Goal: Task Accomplishment & Management: Manage account settings

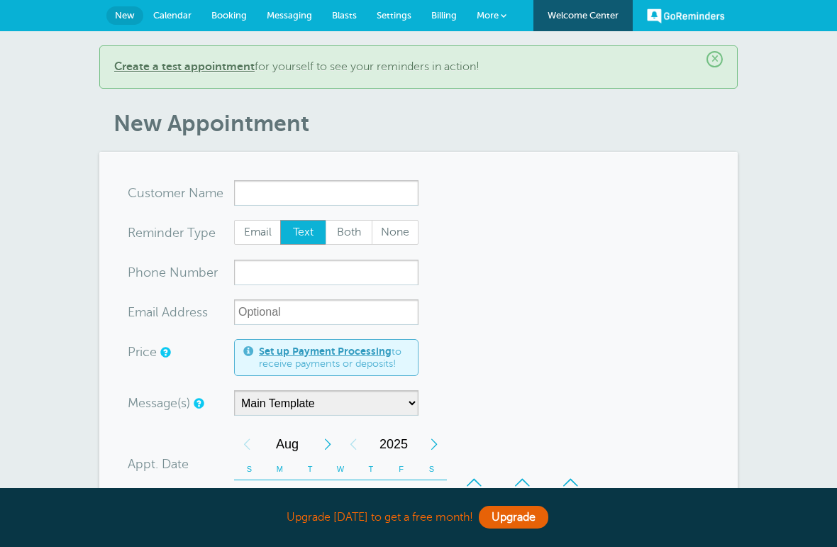
click at [340, 196] on input "x-no-autofill" at bounding box center [326, 193] width 184 height 26
click at [293, 182] on input "jose luis torres Sanches" at bounding box center [326, 193] width 184 height 26
click at [306, 194] on input "jose luis torres Sanches" at bounding box center [326, 193] width 184 height 26
click at [279, 186] on input "jose luis Torres Sanches" at bounding box center [326, 193] width 184 height 26
click at [258, 193] on input "jose Luis Torres Sanches" at bounding box center [326, 193] width 184 height 26
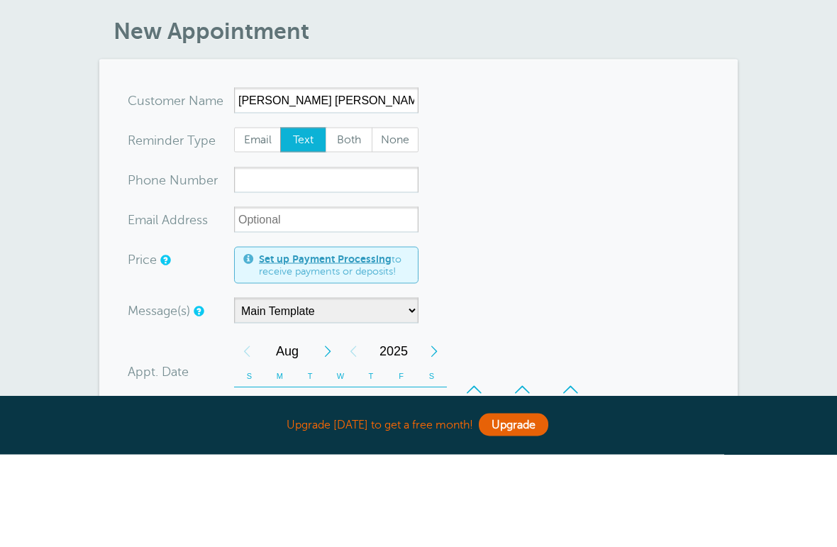
type input "Jose Luis Torres Sanches"
click at [361, 259] on input "xxx-no-autofill" at bounding box center [326, 272] width 184 height 26
type input "9399021282"
click at [362, 299] on input "xx-no-autofill" at bounding box center [326, 312] width 184 height 26
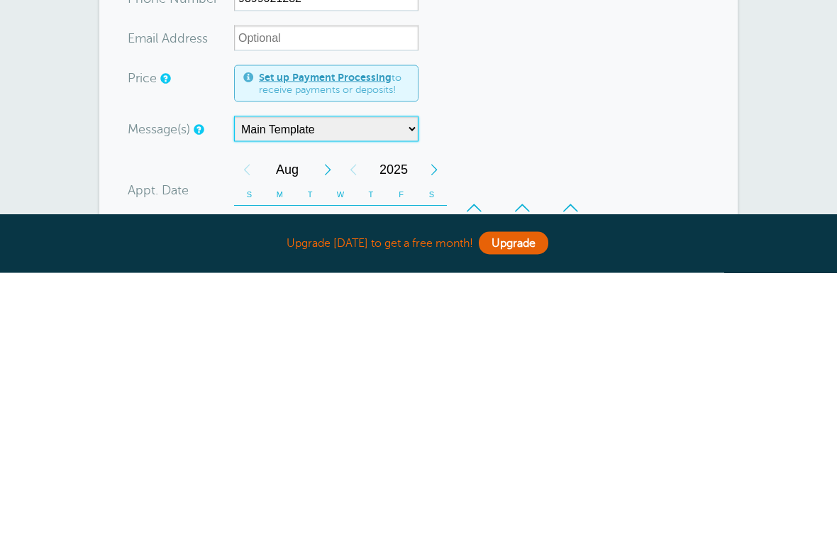
click at [339, 390] on select "Main Template" at bounding box center [326, 403] width 184 height 26
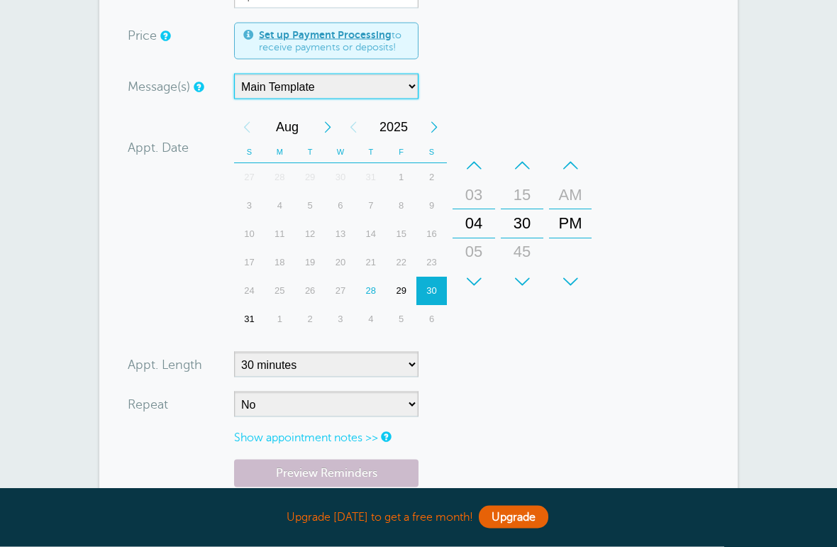
scroll to position [316, 0]
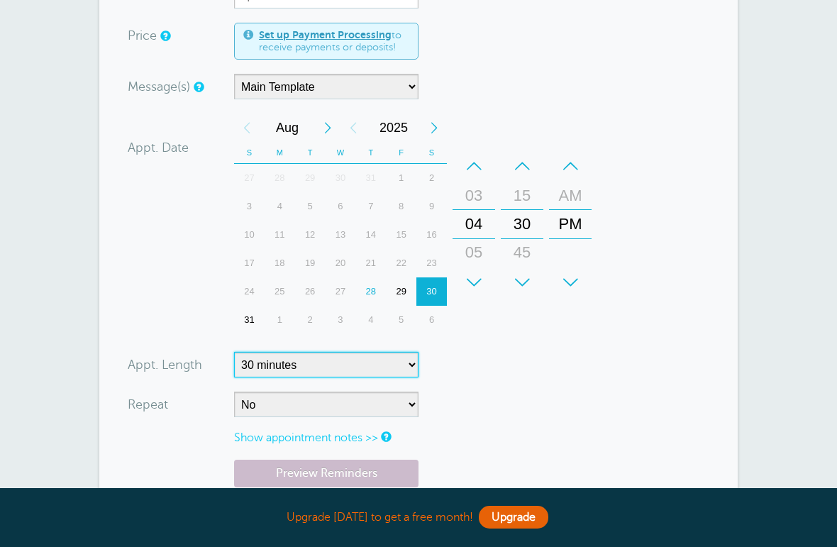
click at [358, 369] on select "5 minutes 10 minutes 15 minutes 20 minutes 25 minutes 30 minutes 35 minutes 40 …" at bounding box center [326, 365] width 184 height 26
select select "45"
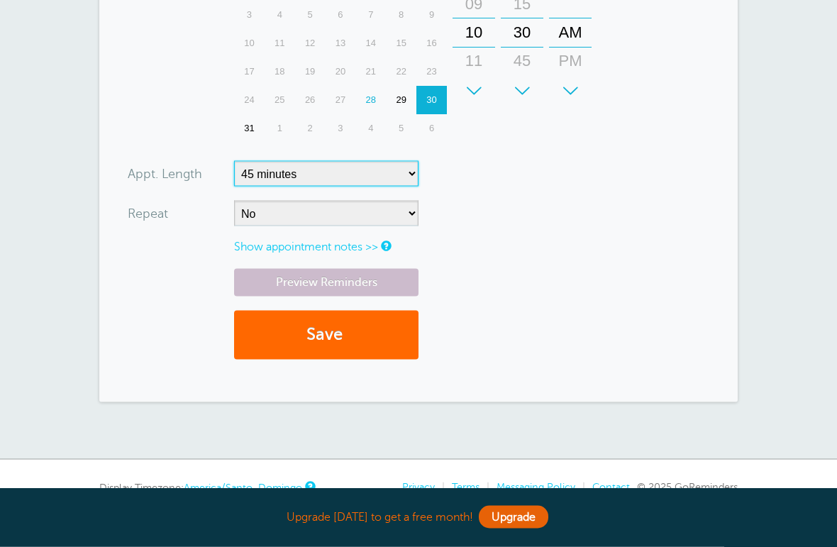
scroll to position [508, 0]
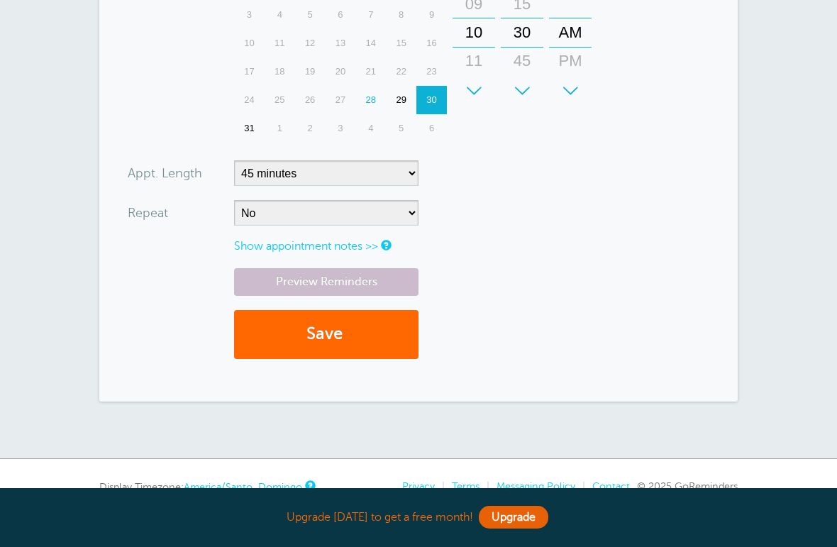
click at [364, 242] on link "Show appointment notes >>" at bounding box center [306, 246] width 144 height 13
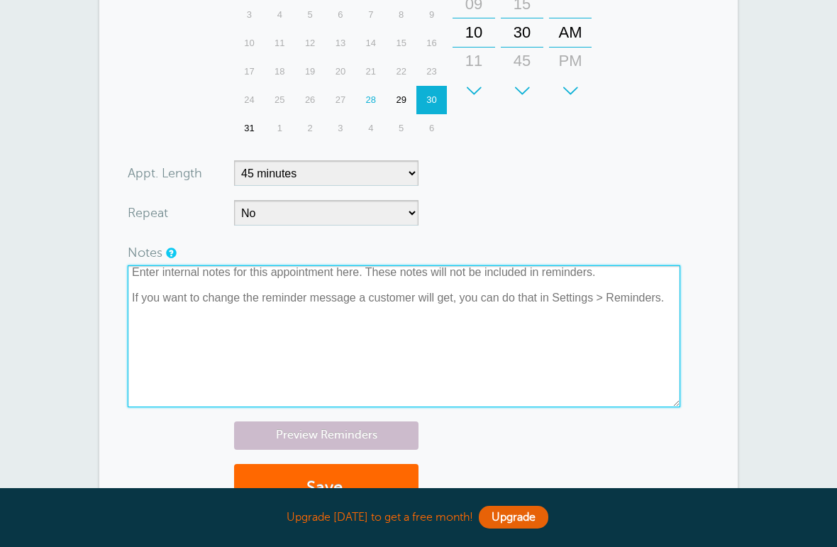
click at [374, 296] on textarea at bounding box center [404, 336] width 552 height 142
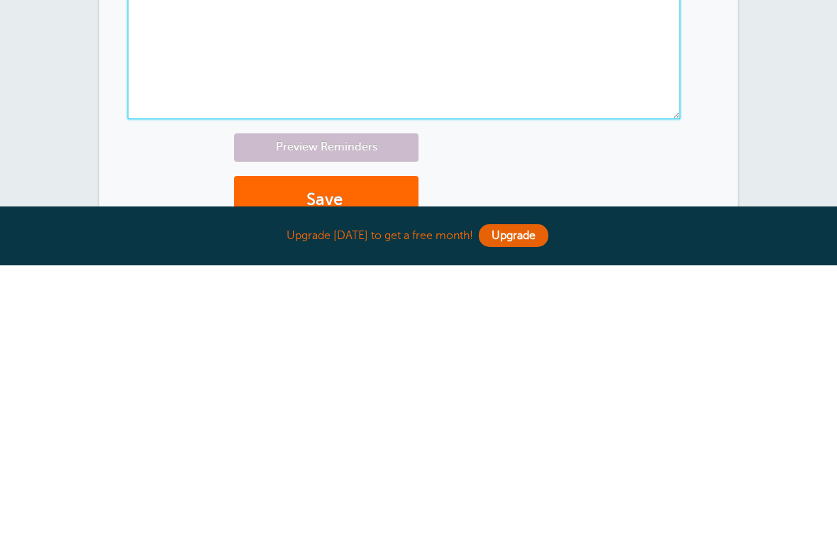
scroll to position [516, 0]
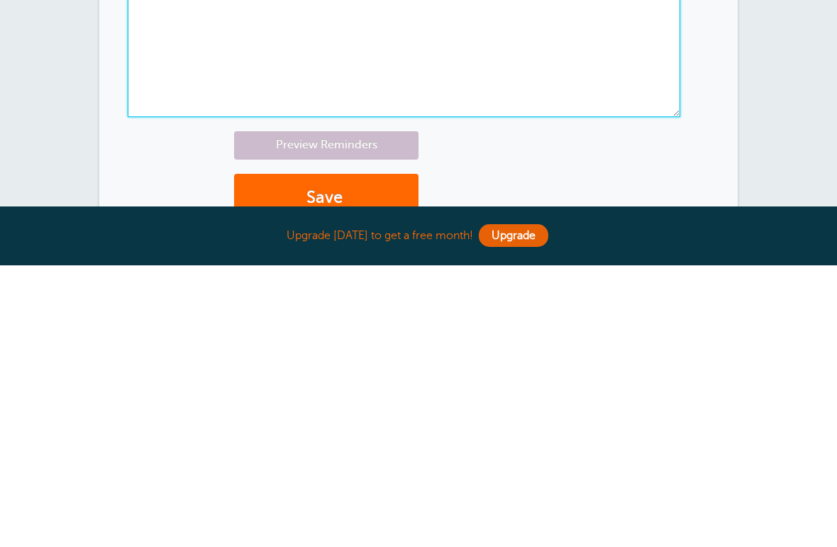
type textarea "Pre Aprovaxion por cooperativa LasPiedras"
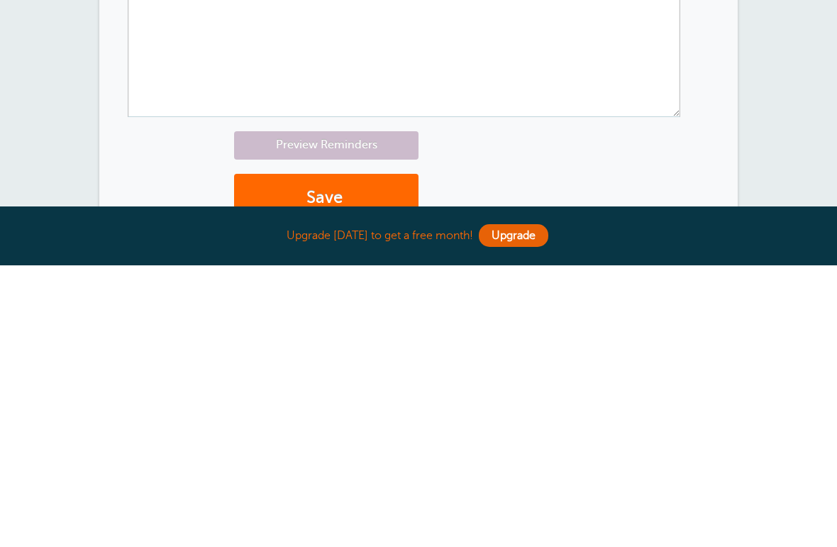
click at [386, 455] on button "Save" at bounding box center [326, 479] width 184 height 49
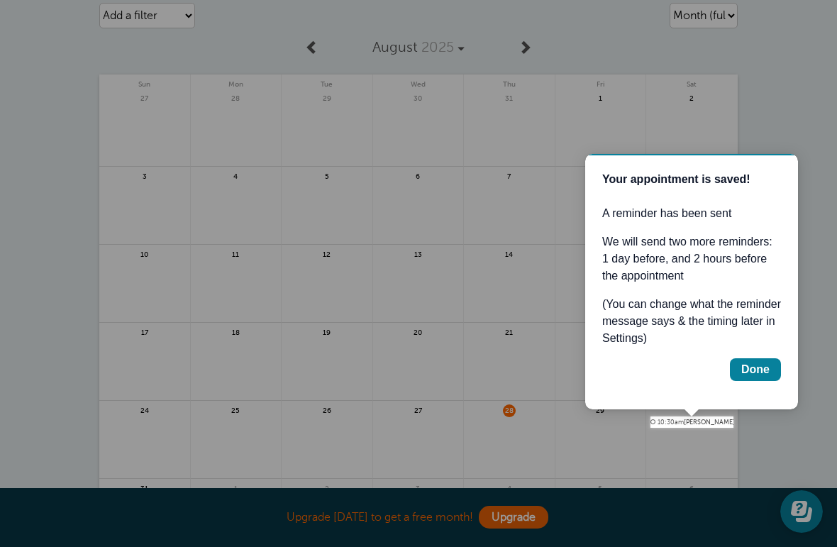
scroll to position [104, 0]
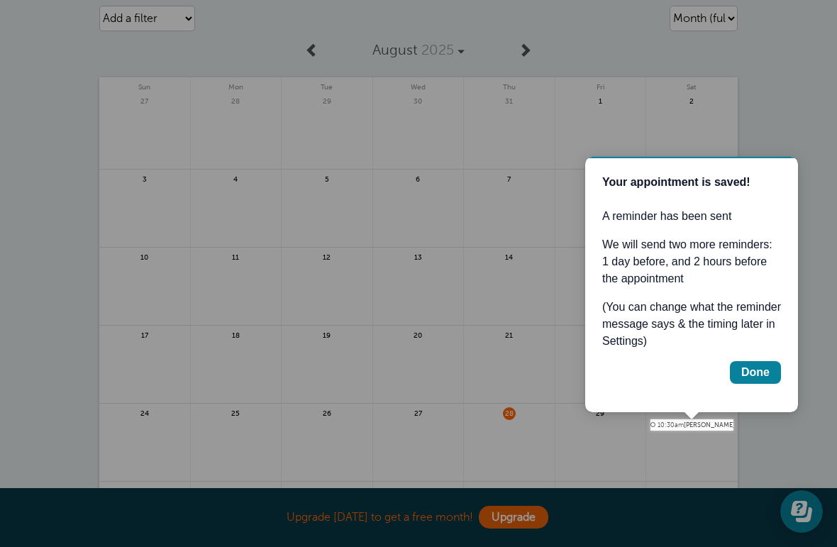
click at [761, 377] on div "Done" at bounding box center [755, 372] width 28 height 17
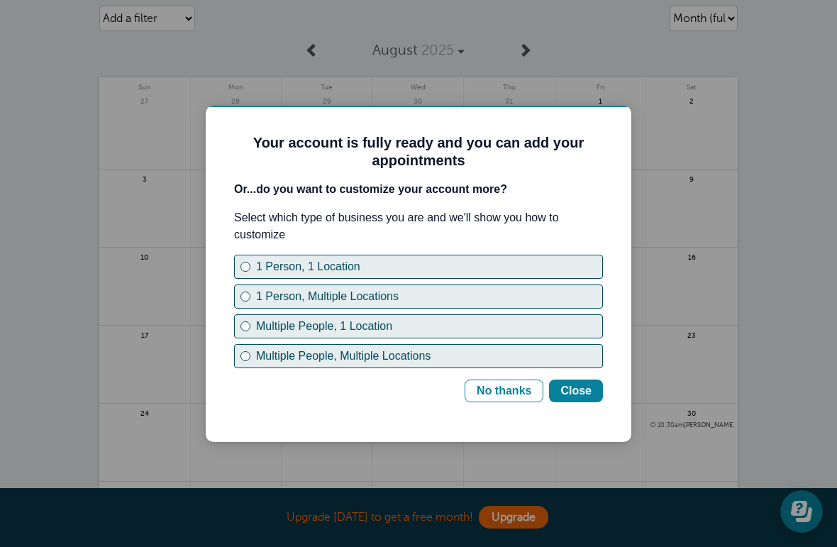
scroll to position [0, 0]
click at [800, 315] on div at bounding box center [418, 273] width 837 height 547
click at [245, 264] on div "1 Person, 1 Location" at bounding box center [245, 267] width 6 height 6
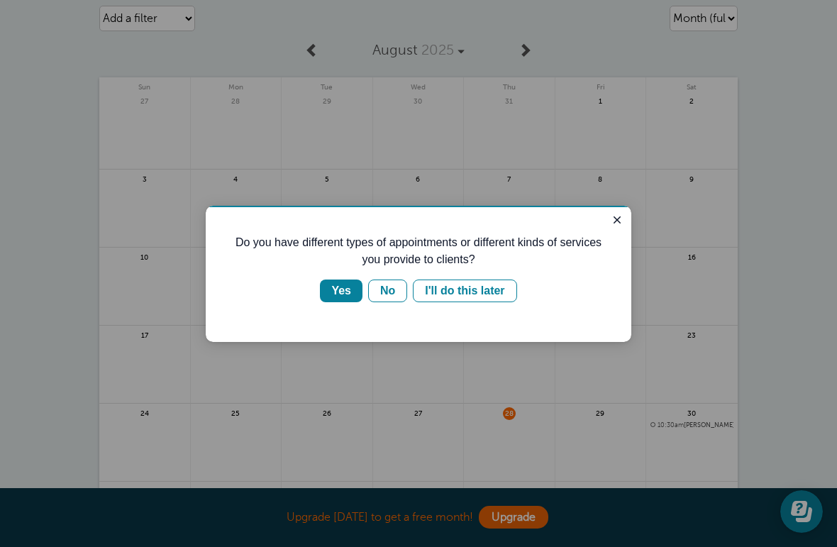
click at [346, 289] on div "Yes" at bounding box center [341, 290] width 20 height 17
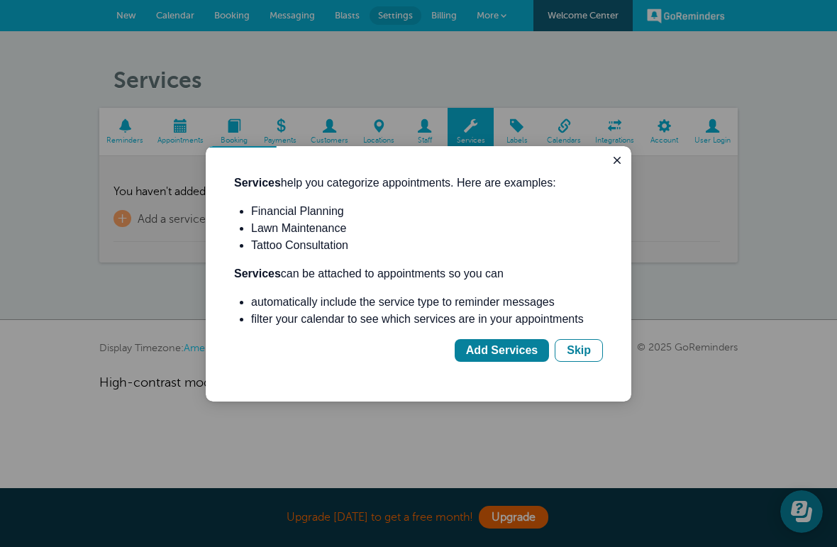
click at [496, 354] on div "Add Services" at bounding box center [502, 350] width 72 height 17
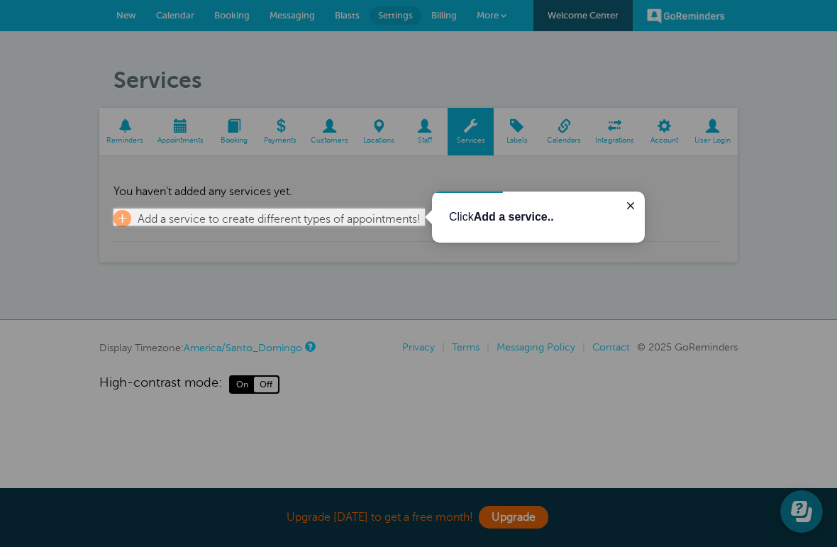
click at [119, 221] on span "+" at bounding box center [122, 218] width 18 height 17
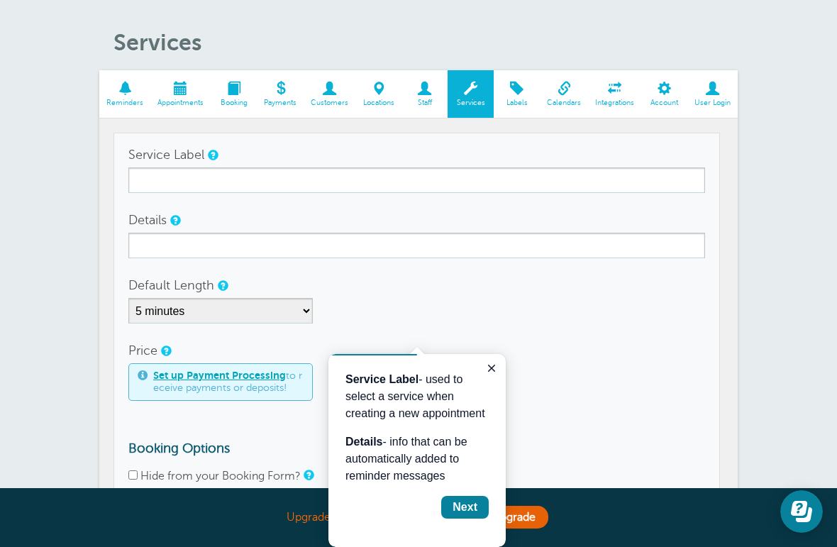
scroll to position [50, 0]
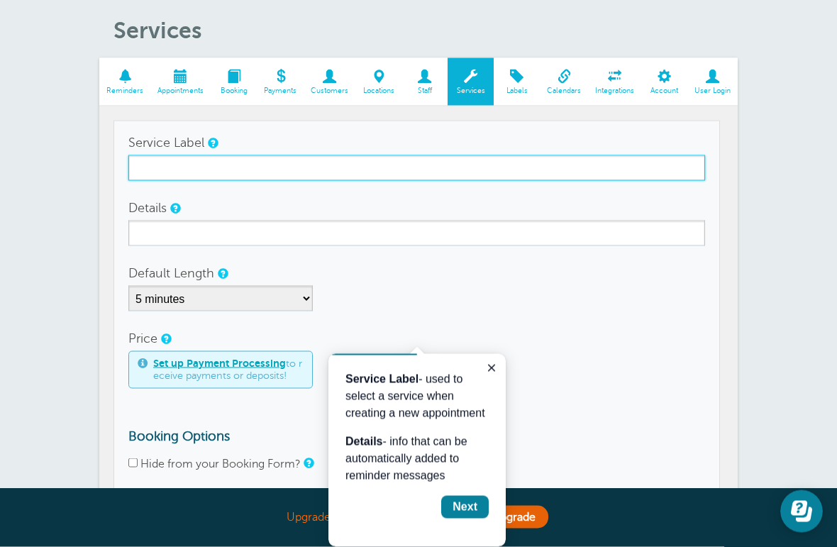
click at [573, 164] on input "Service Label" at bounding box center [416, 168] width 576 height 26
type input "Pre aprobación coop Las Piedras"
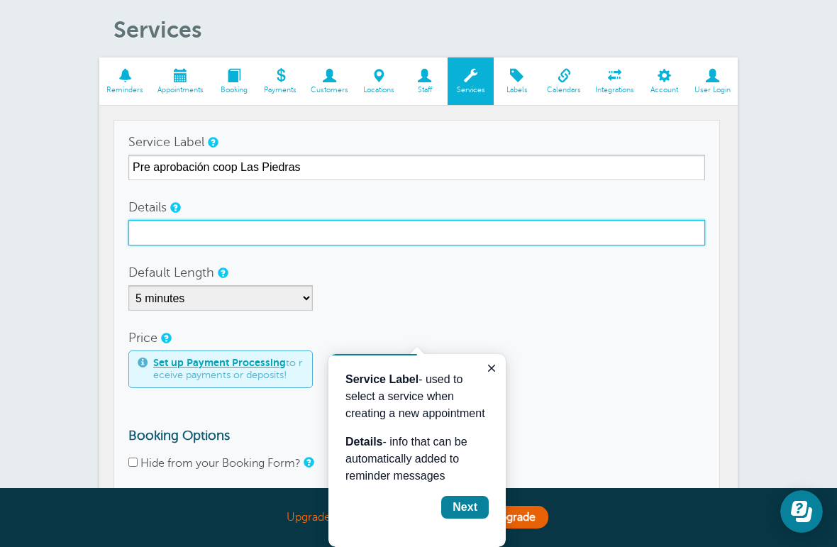
click at [145, 238] on input "Details" at bounding box center [416, 233] width 576 height 26
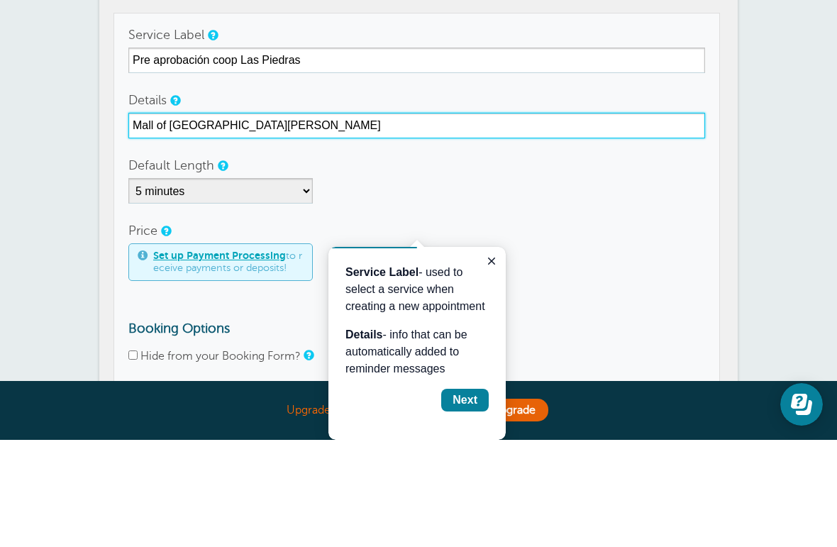
type input "Mall of [GEOGRAPHIC_DATA][PERSON_NAME]"
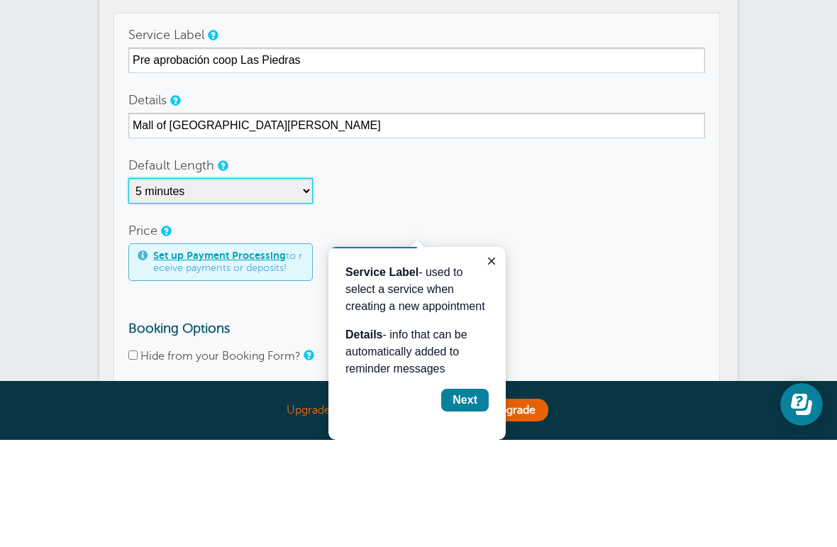
click at [145, 285] on select "5 minutes 10 minutes 15 minutes 20 minutes 25 minutes 30 minutes 35 minutes 40 …" at bounding box center [220, 298] width 184 height 26
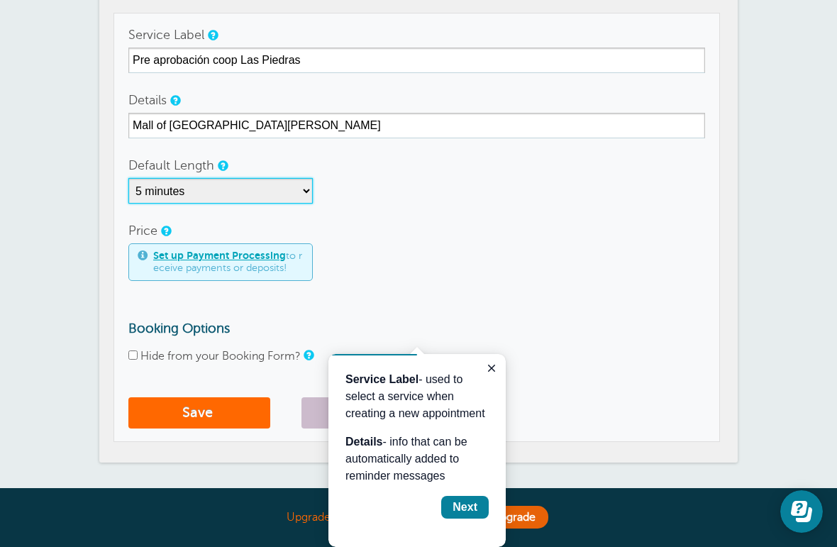
select select "50"
click at [127, 357] on td "Service Label Pre aprobación coop Las Piedras Details Mall of San Juan Default …" at bounding box center [416, 227] width 606 height 429
click at [133, 357] on input "Hide from your Booking Form?" at bounding box center [132, 354] width 9 height 9
checkbox input "true"
click at [166, 408] on button "Save" at bounding box center [199, 412] width 142 height 31
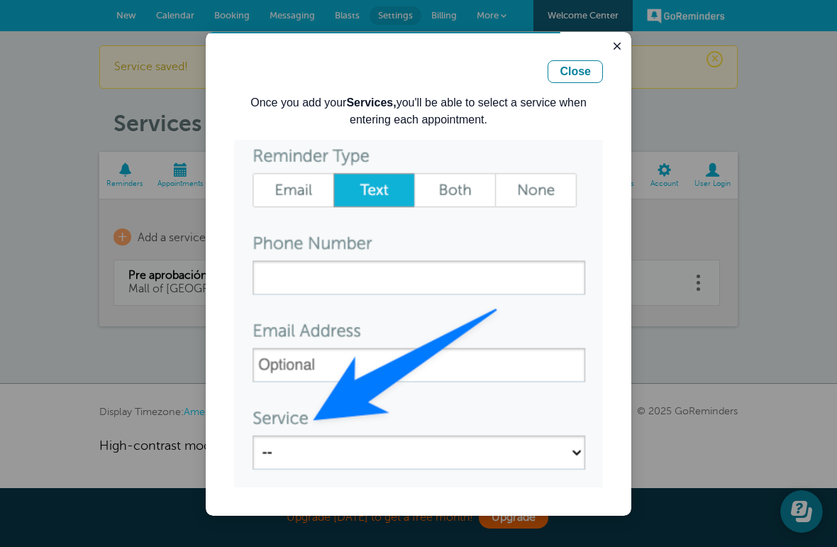
click at [574, 77] on div "Close" at bounding box center [574, 71] width 31 height 17
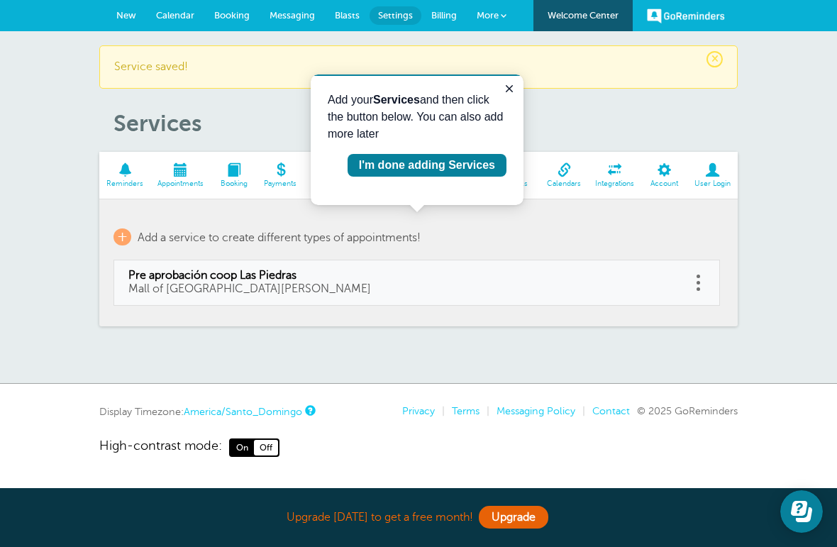
click at [514, 83] on icon "Close guide" at bounding box center [508, 88] width 11 height 11
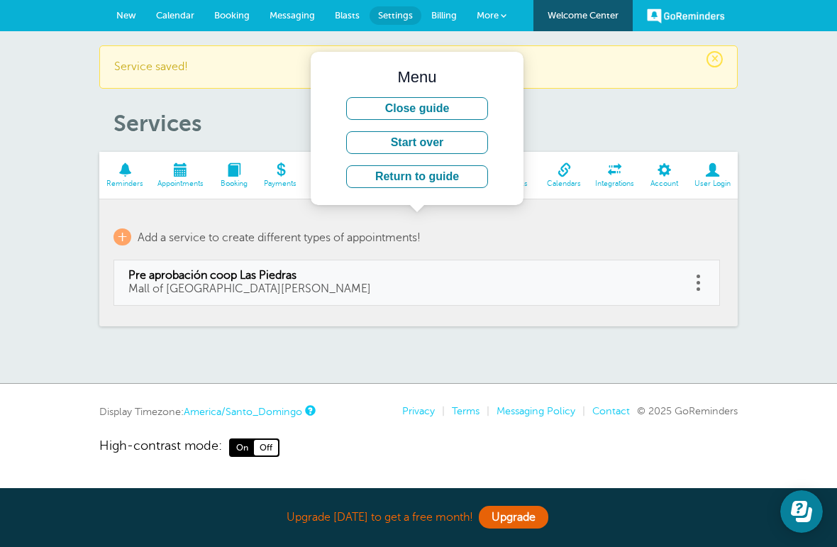
click at [231, 172] on span at bounding box center [234, 169] width 46 height 13
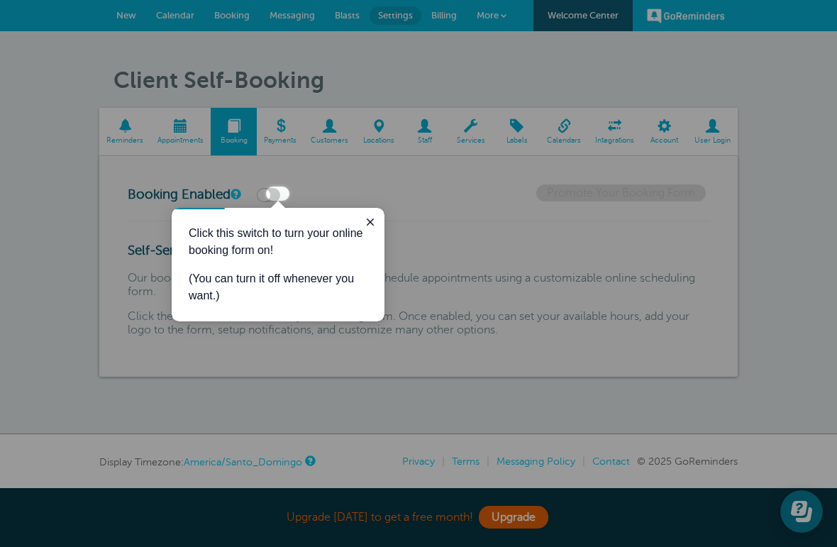
click at [277, 194] on label at bounding box center [268, 195] width 23 height 14
click at [0, 0] on input "checkbox" at bounding box center [0, 0] width 0 height 0
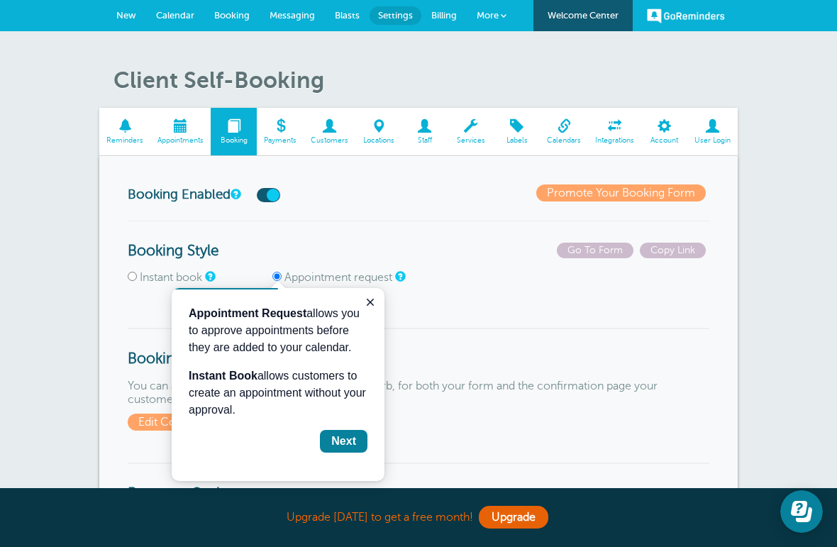
click at [280, 194] on label at bounding box center [268, 195] width 23 height 14
click at [0, 0] on input "checkbox" at bounding box center [0, 0] width 0 height 0
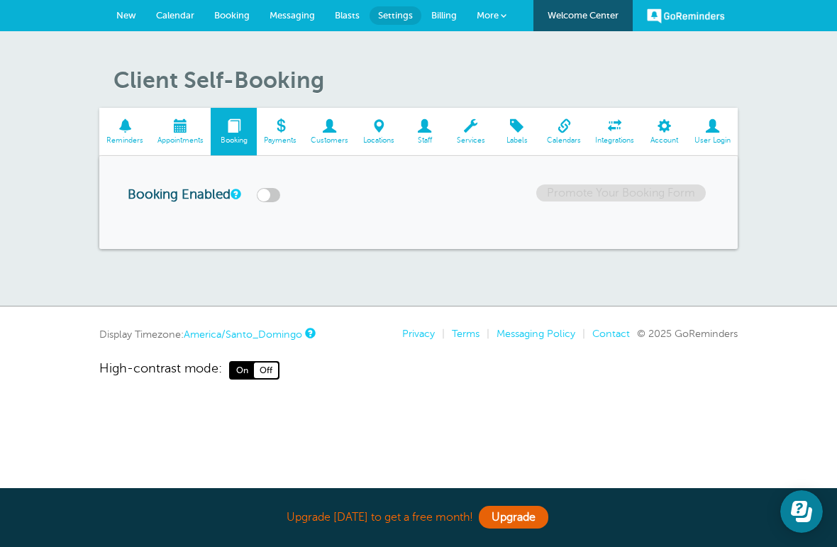
click at [277, 199] on label at bounding box center [268, 195] width 23 height 14
click at [0, 0] on input "checkbox" at bounding box center [0, 0] width 0 height 0
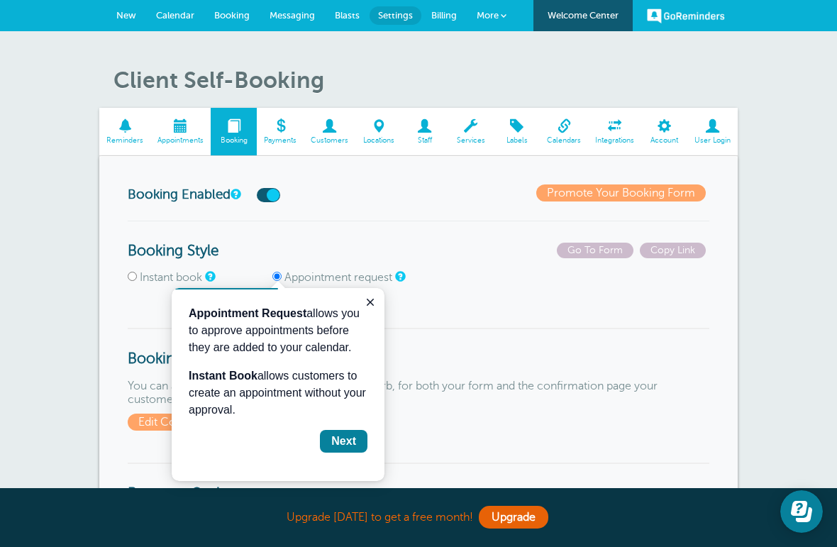
click at [342, 450] on button "Next" at bounding box center [344, 441] width 48 height 23
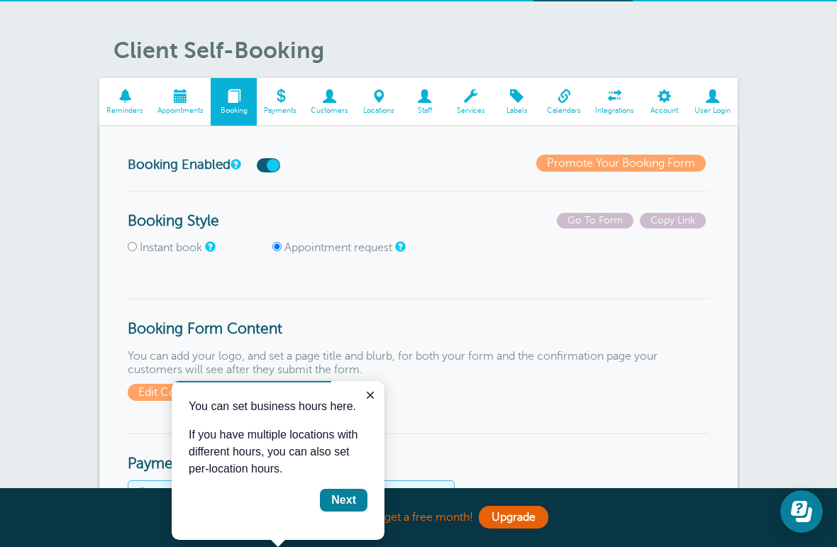
scroll to position [33, 0]
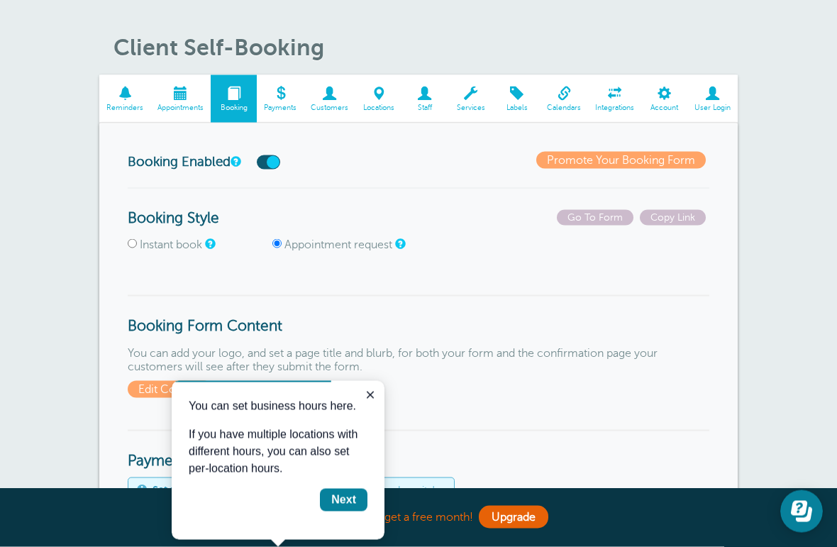
click at [351, 503] on div "Next" at bounding box center [343, 499] width 25 height 17
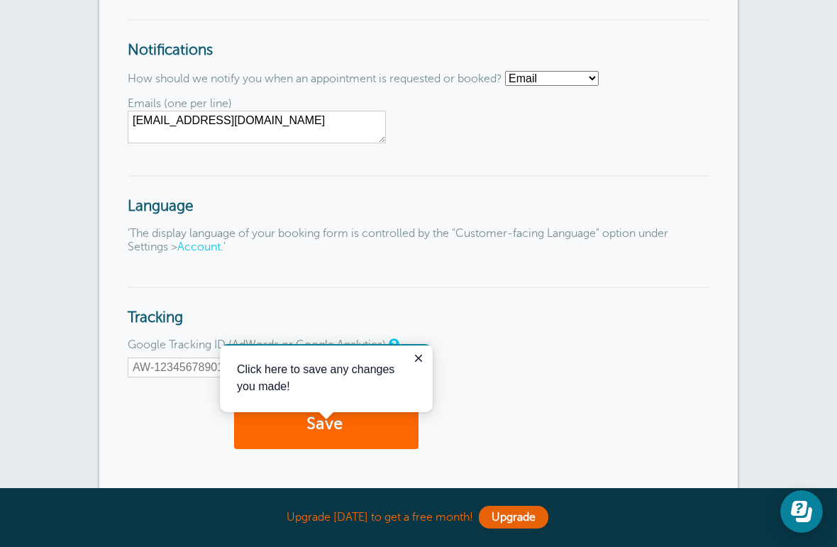
scroll to position [1512, 0]
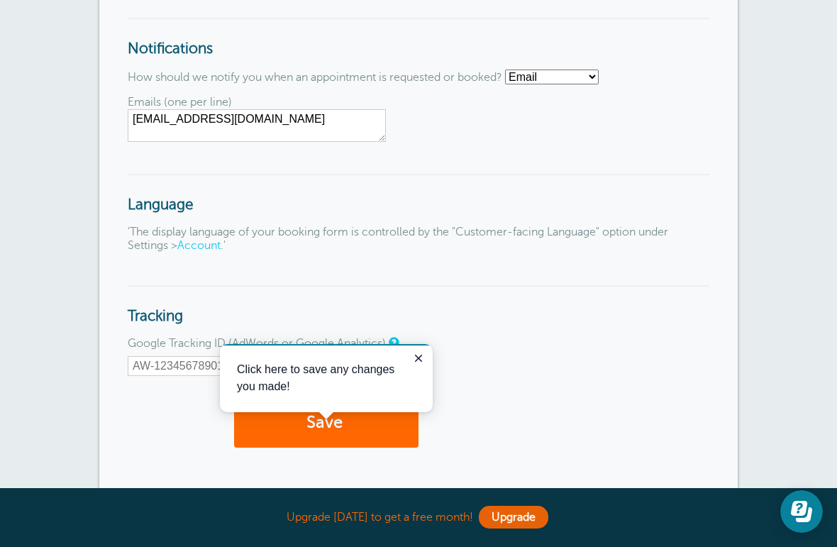
click at [194, 252] on link "Account" at bounding box center [198, 245] width 43 height 13
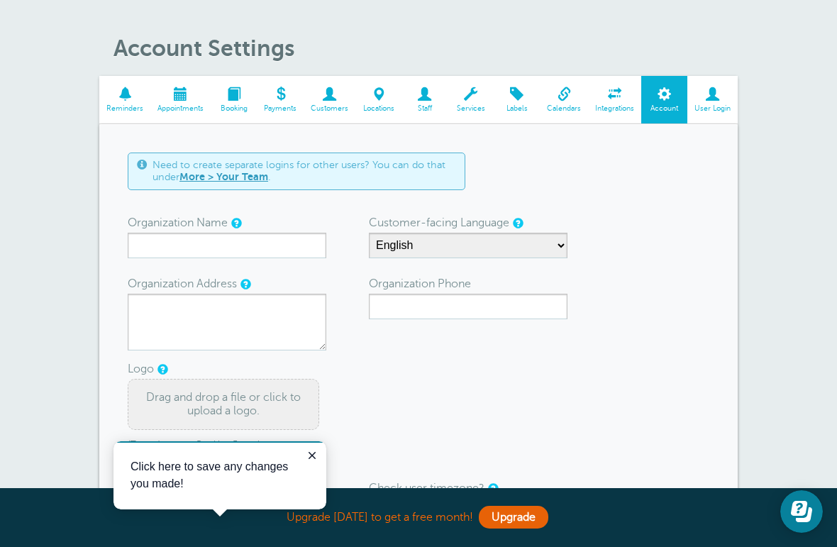
scroll to position [33, 0]
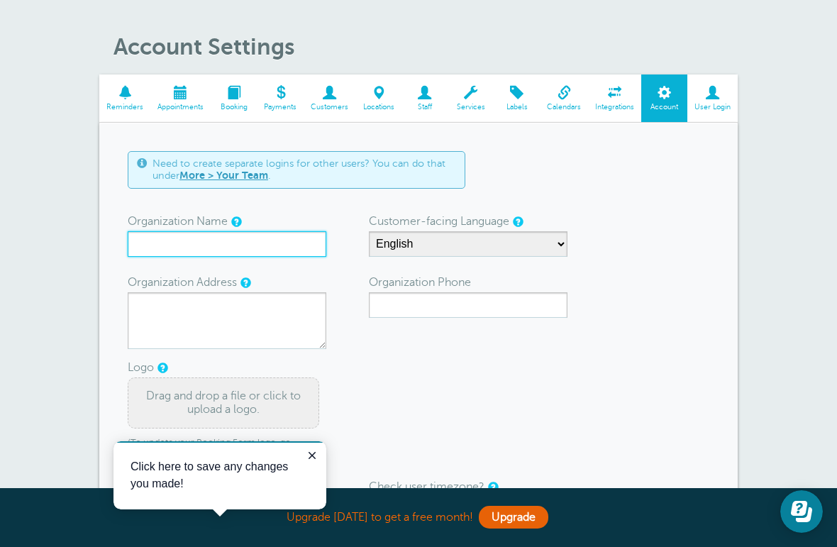
click at [148, 244] on input "Organization Name" at bounding box center [227, 244] width 199 height 26
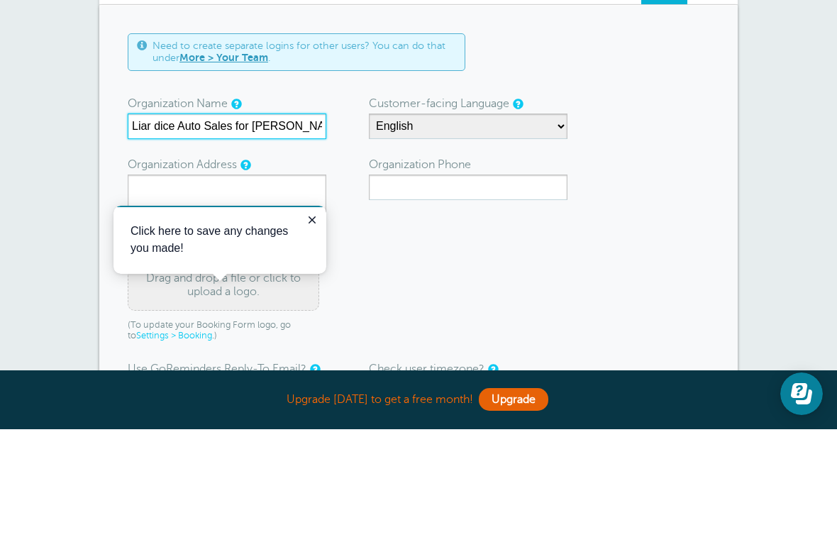
type input "Liar dice Auto Sales for [PERSON_NAME] Auto"
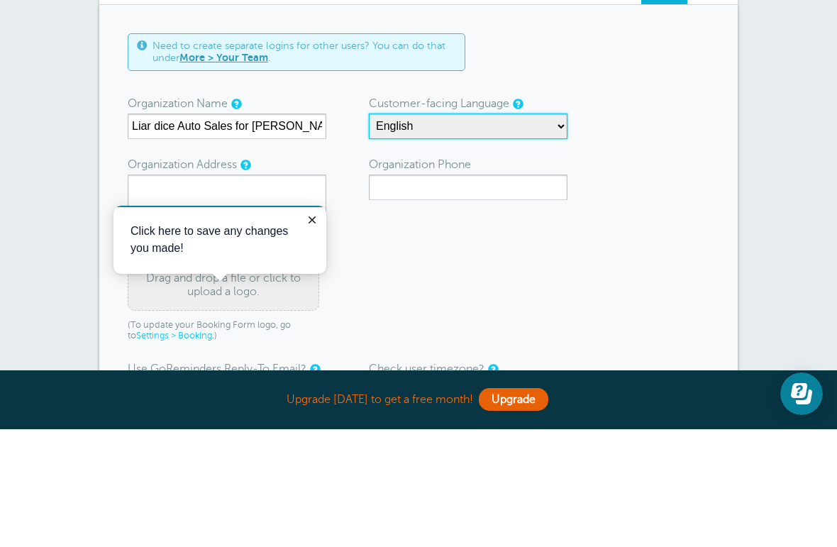
click at [532, 231] on select "English Spanish Czech Danish German Estonian Finnish French Korean Lithuanian L…" at bounding box center [468, 244] width 199 height 26
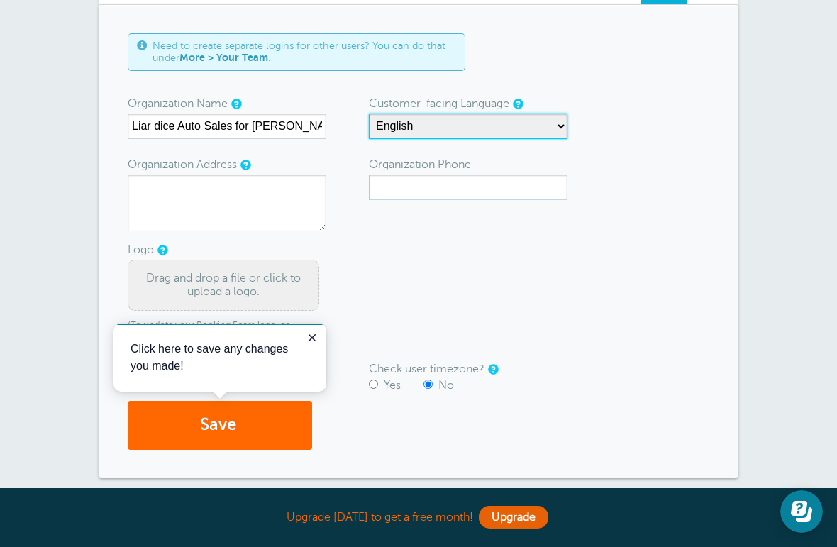
select select "es"
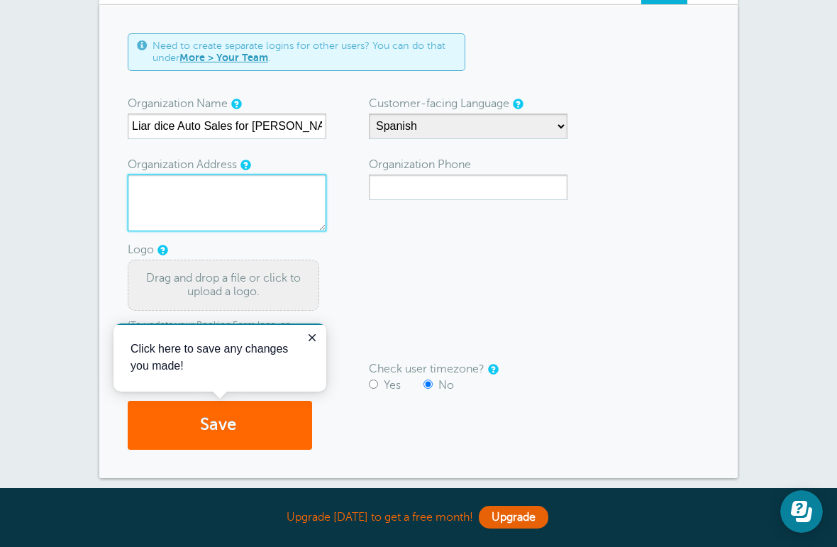
click at [162, 195] on textarea "Organization Address" at bounding box center [227, 202] width 199 height 57
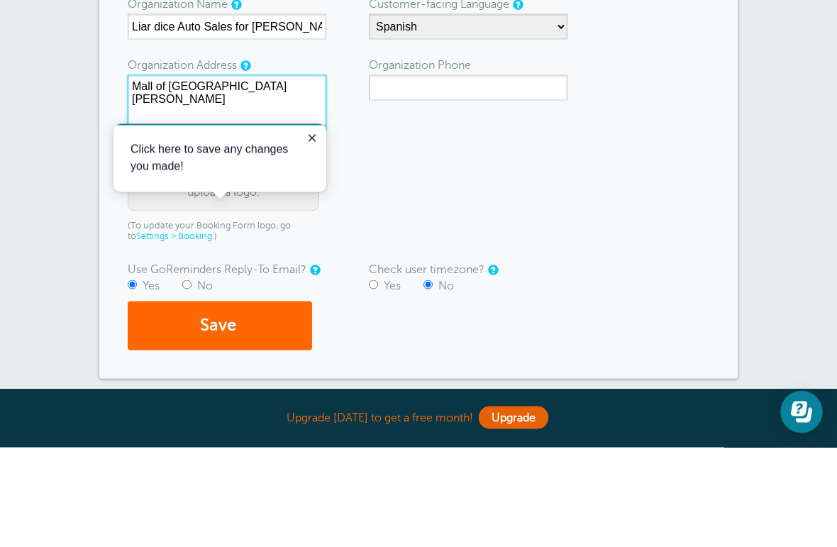
type textarea "Mall of [GEOGRAPHIC_DATA][PERSON_NAME]"
click at [330, 144] on form "Need to create separate logins for other users? You can do that under More > Yo…" at bounding box center [418, 241] width 581 height 416
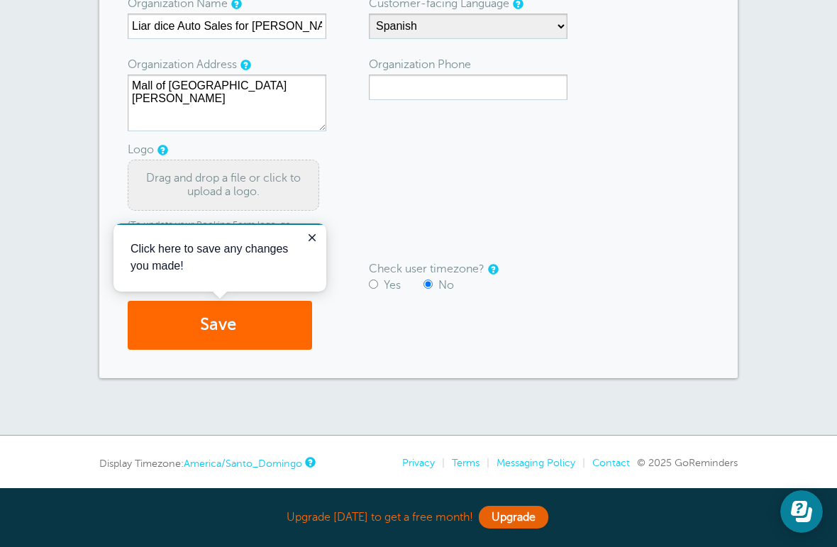
click at [372, 217] on form "Need to create separate logins for other users? You can do that under More > Yo…" at bounding box center [418, 141] width 581 height 416
click at [313, 237] on icon "Close guide" at bounding box center [311, 237] width 7 height 7
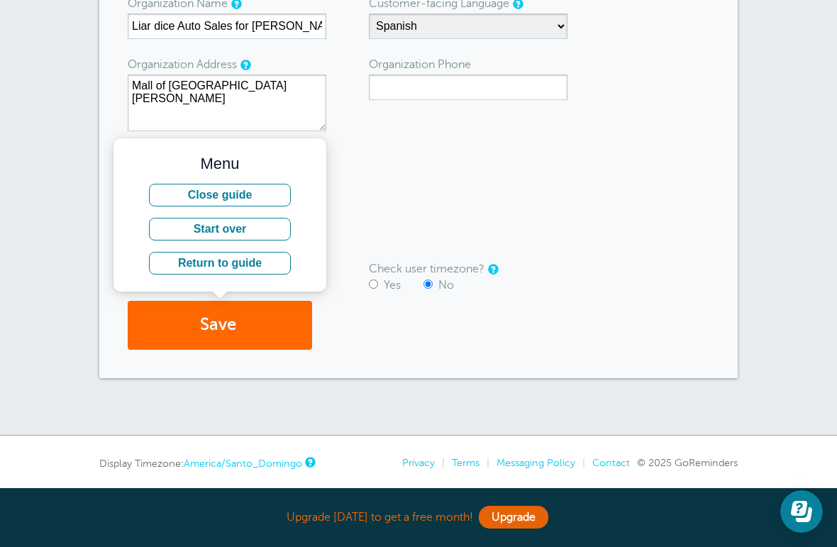
click at [488, 196] on form "Need to create separate logins for other users? You can do that under More > Yo…" at bounding box center [418, 141] width 581 height 416
click at [471, 182] on form "Need to create separate logins for other users? You can do that under More > Yo…" at bounding box center [418, 141] width 581 height 416
click at [84, 235] on div "Account Settings Reminders Appointments Booking Payments Customers Locations St…" at bounding box center [418, 107] width 837 height 655
click at [154, 263] on button "Return to guide" at bounding box center [220, 263] width 142 height 23
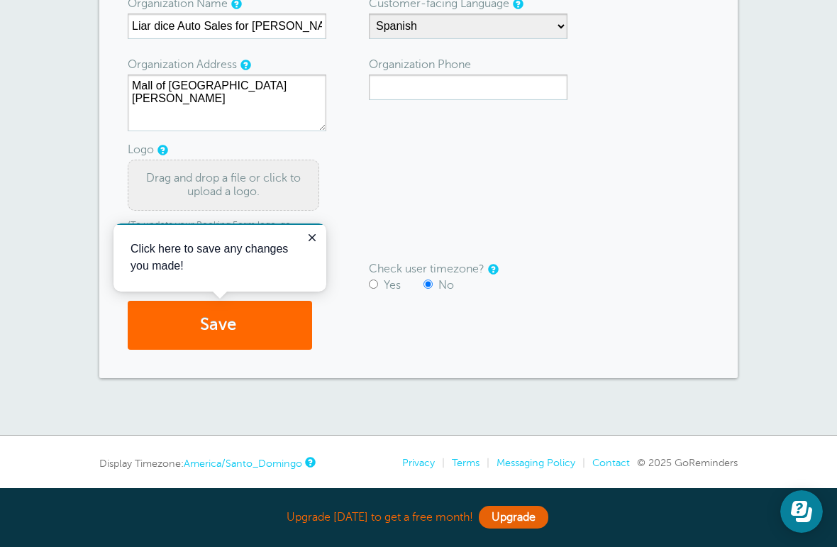
click at [150, 180] on div "Drag and drop a file or click to upload a logo." at bounding box center [223, 185] width 191 height 51
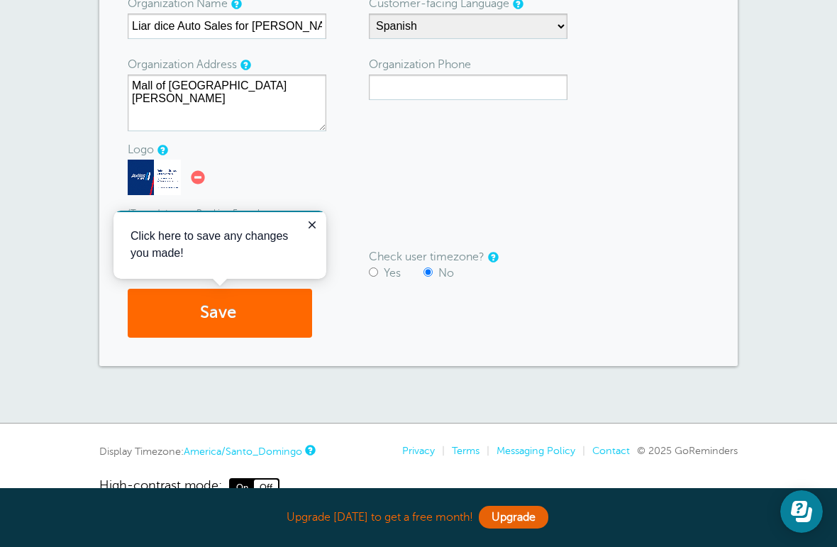
click at [159, 316] on button "Save" at bounding box center [220, 313] width 184 height 49
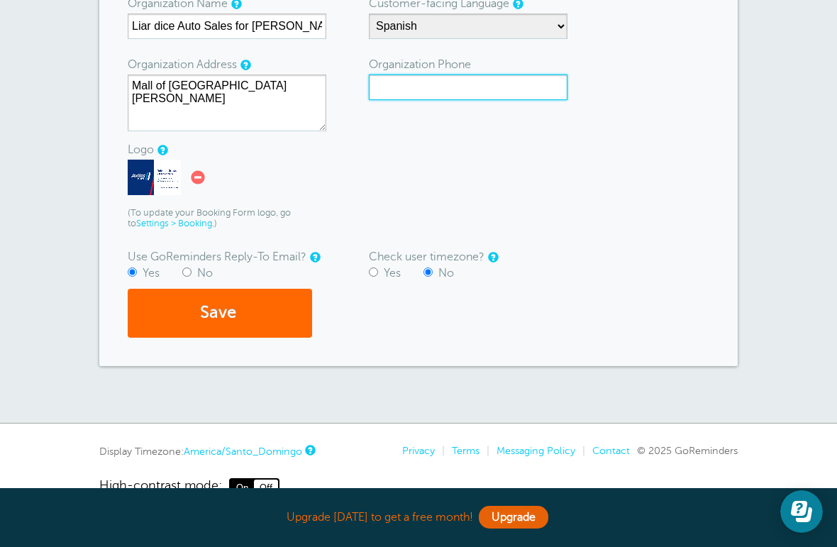
scroll to position [250, 0]
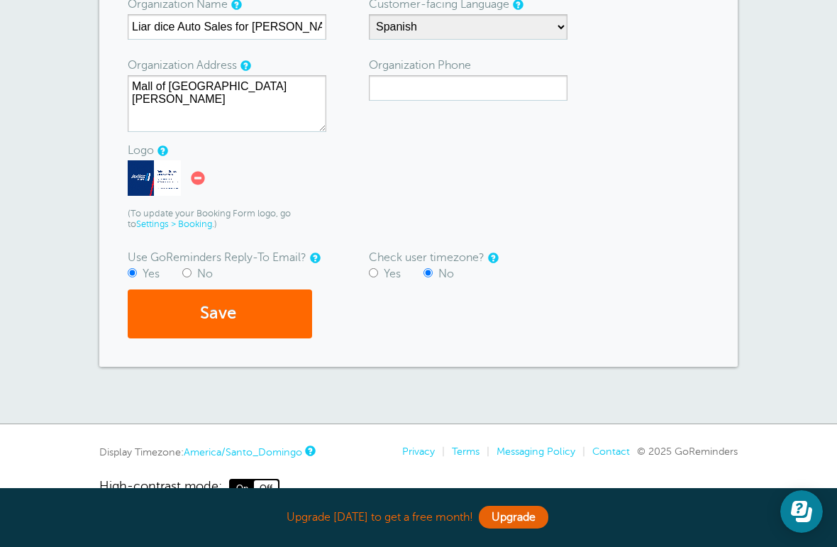
click at [642, 218] on form "Need to create separate logins for other users? You can do that under More > Yo…" at bounding box center [418, 136] width 581 height 404
click at [377, 271] on input "Yes" at bounding box center [373, 272] width 9 height 9
radio input "true"
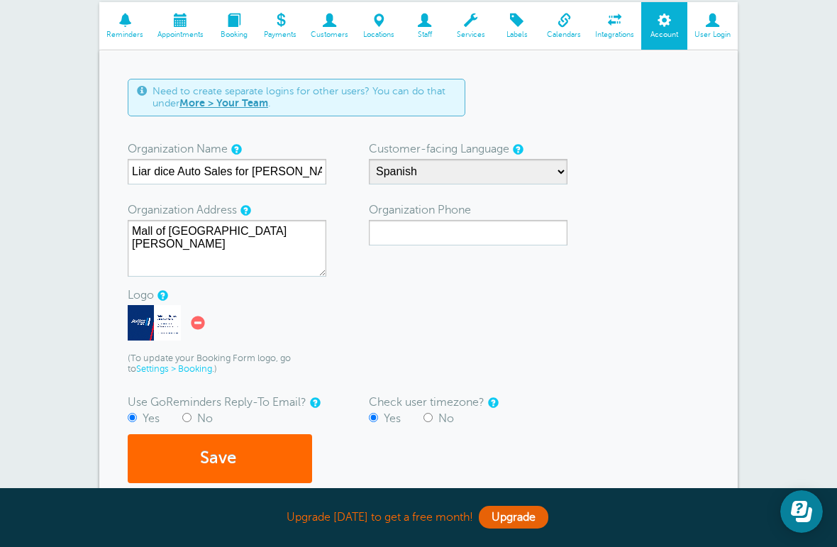
scroll to position [108, 0]
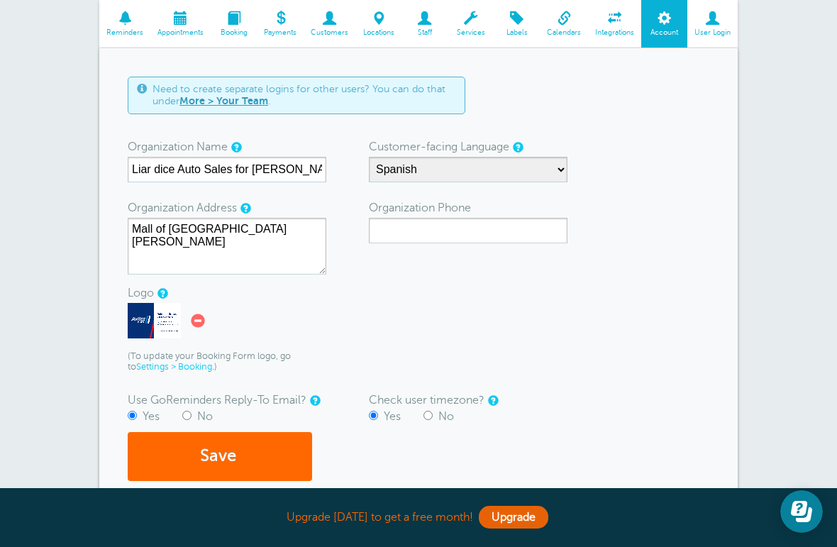
click at [201, 460] on button "Save" at bounding box center [220, 456] width 184 height 49
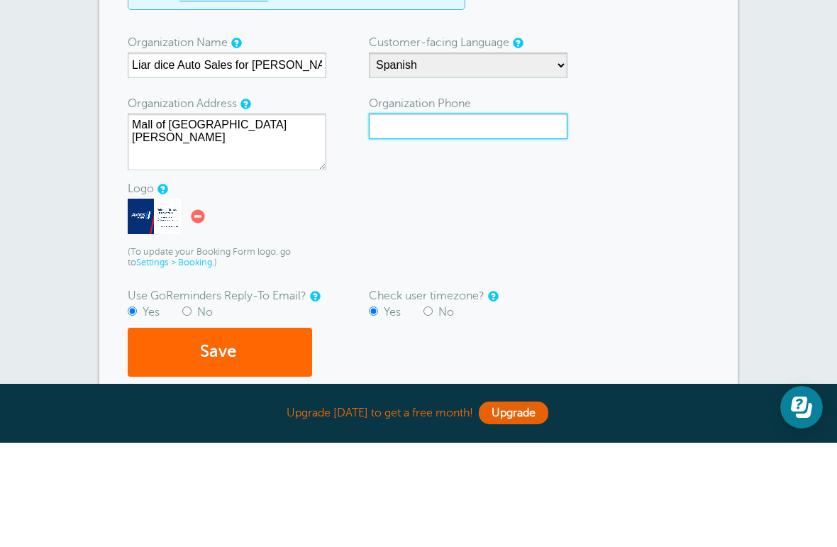
click at [538, 218] on input "Organization Phone" at bounding box center [468, 231] width 199 height 26
type input "7876859409"
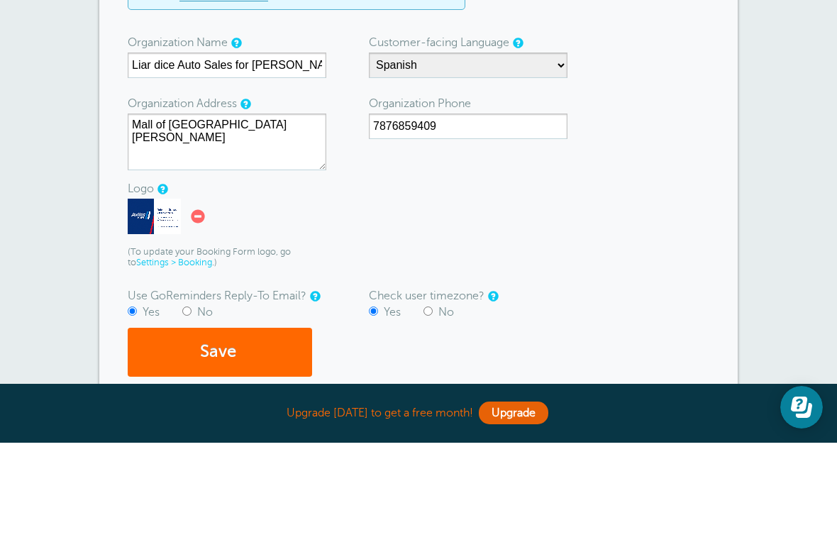
click at [623, 202] on form "Need to create separate logins for other users? You can do that under More > Yo…" at bounding box center [418, 279] width 581 height 404
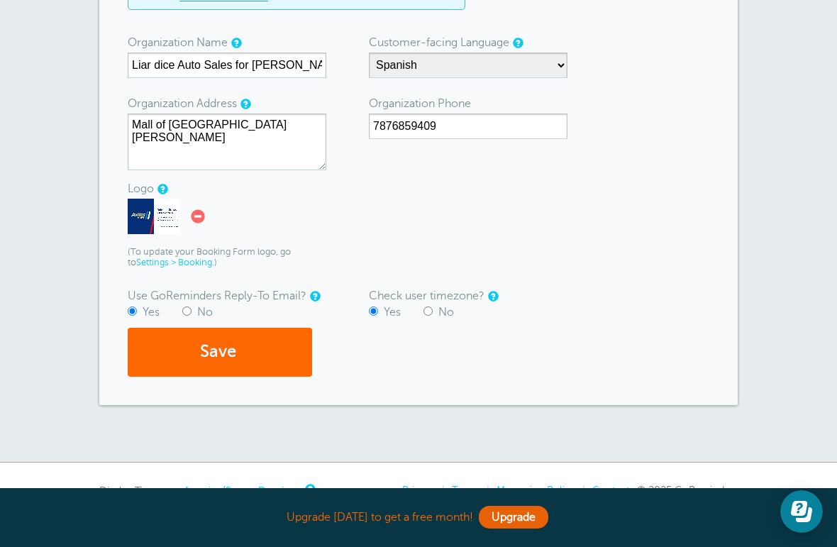
click at [174, 359] on button "Save" at bounding box center [220, 352] width 184 height 49
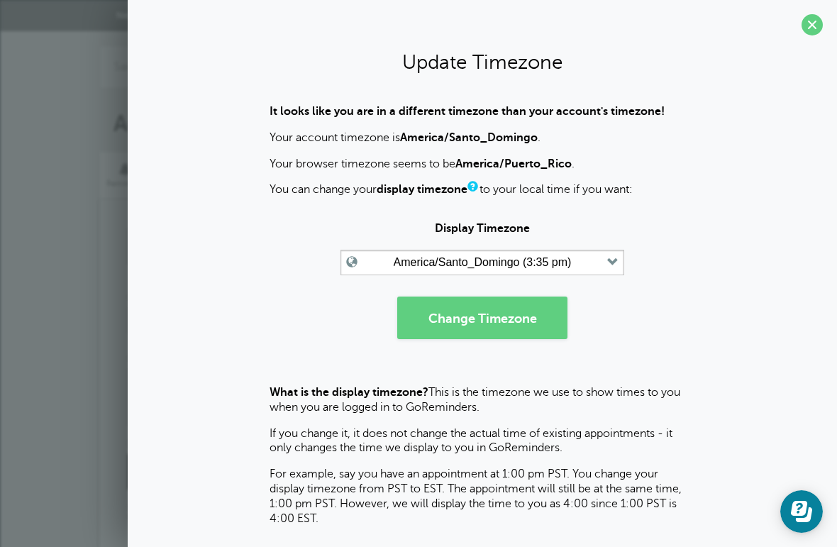
click at [615, 262] on icon "button" at bounding box center [612, 262] width 11 height 11
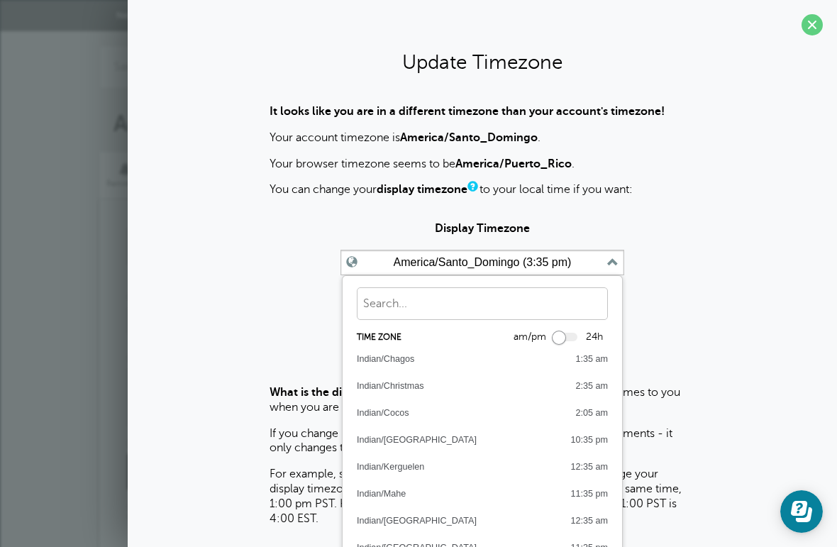
scroll to position [6547, 0]
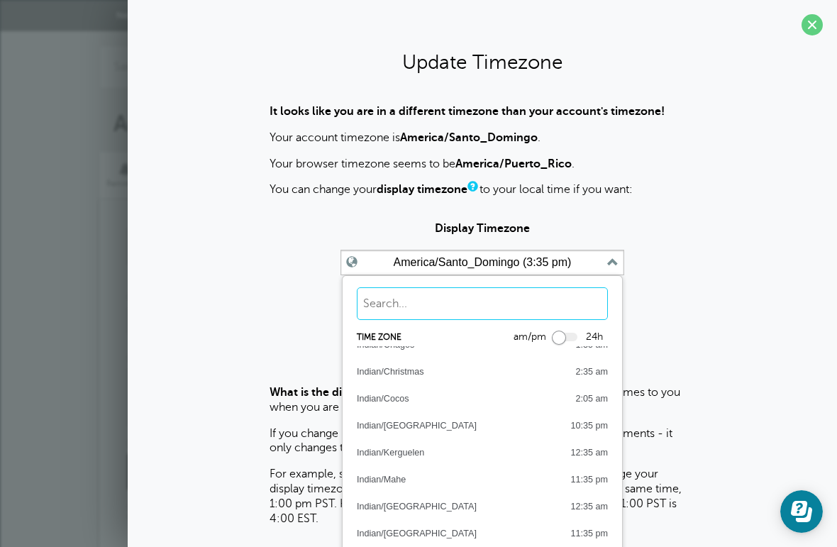
click at [537, 300] on input "text" at bounding box center [482, 303] width 251 height 33
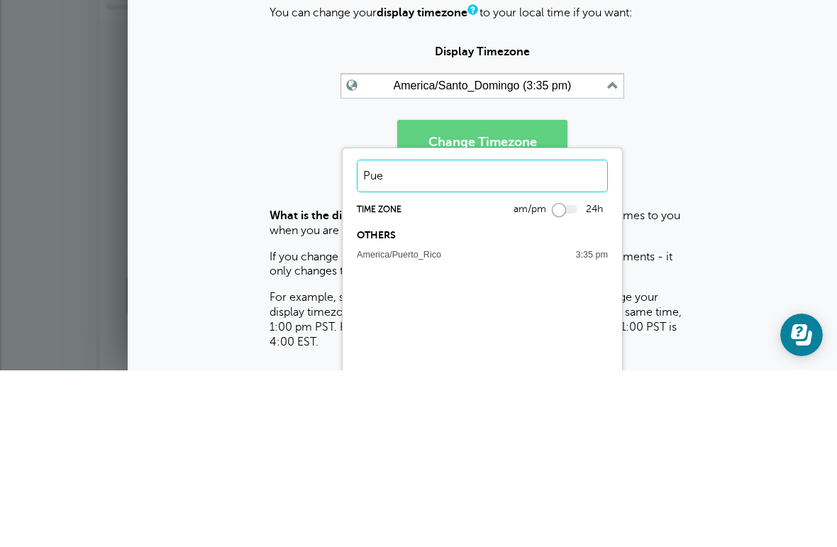
scroll to position [0, 0]
type input "Puerto"
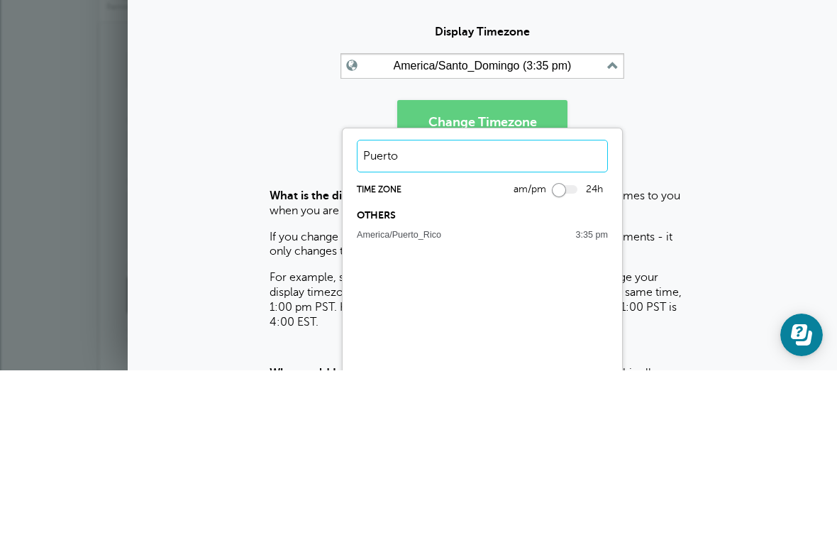
scroll to position [24, 0]
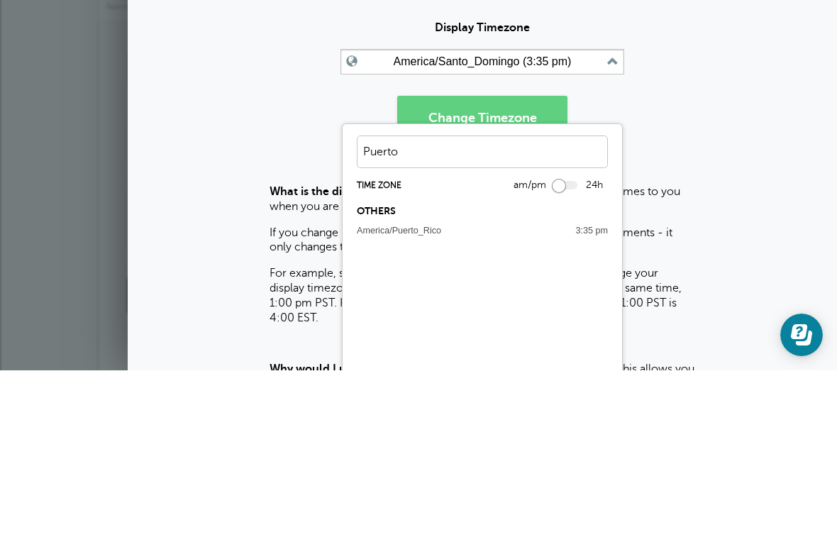
click at [428, 399] on div "America/Puerto_Rico" at bounding box center [399, 407] width 84 height 16
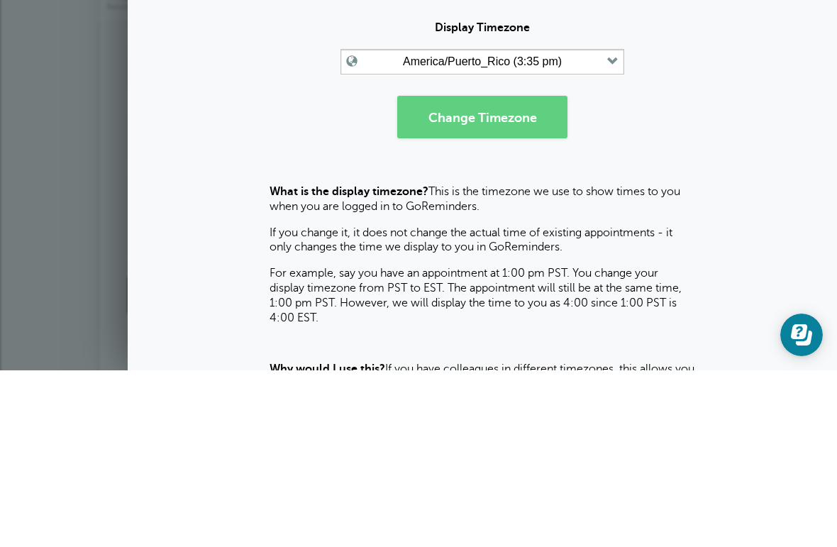
scroll to position [167, 0]
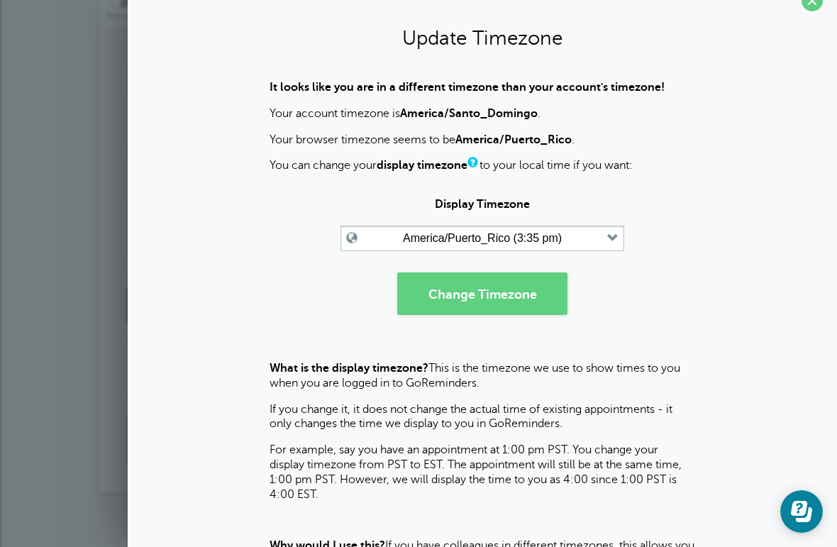
click at [523, 296] on button "Change Timezone" at bounding box center [482, 293] width 170 height 43
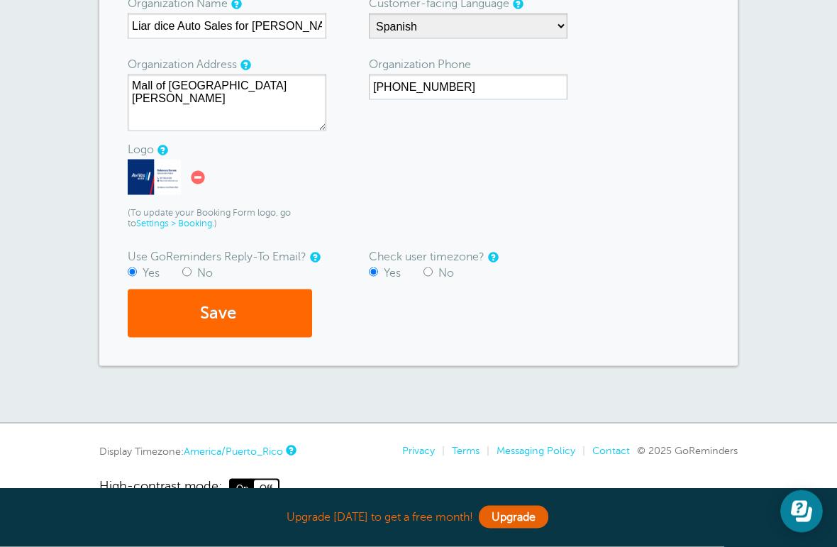
click at [164, 313] on button "Save" at bounding box center [220, 313] width 184 height 49
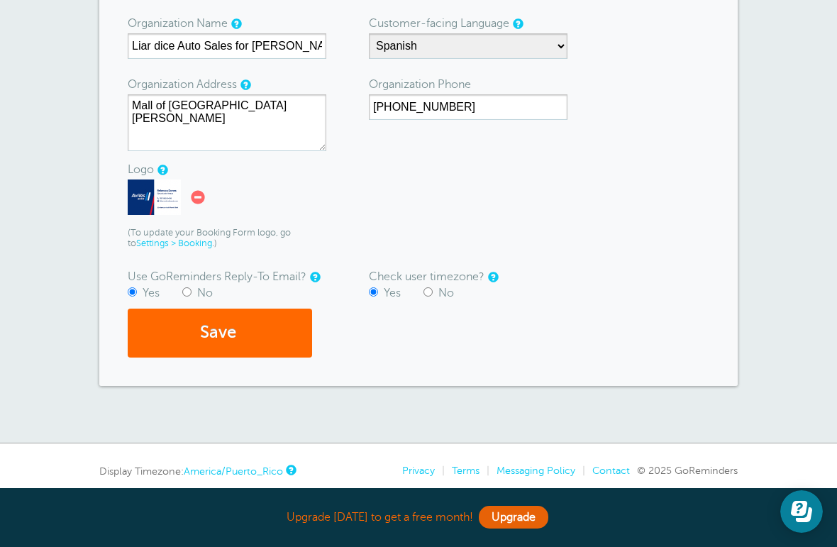
scroll to position [268, 0]
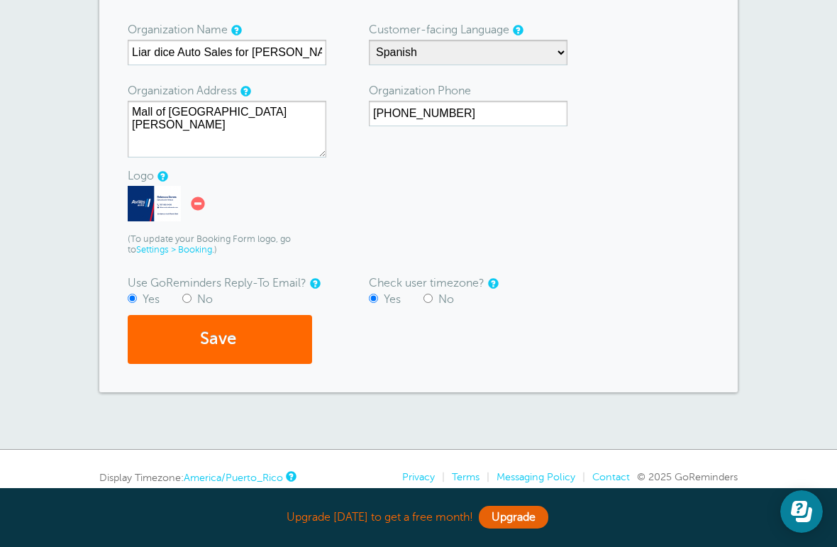
click at [192, 347] on button "Save" at bounding box center [220, 339] width 184 height 49
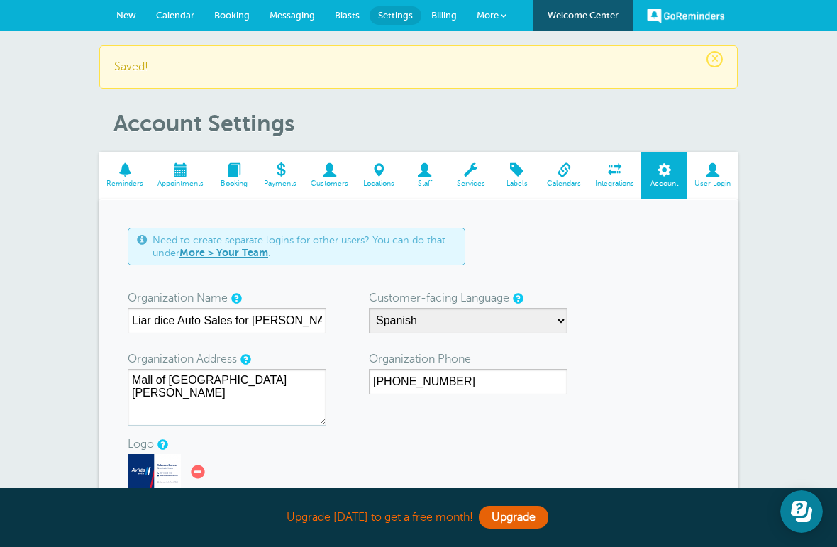
click at [126, 11] on span "New" at bounding box center [126, 15] width 20 height 11
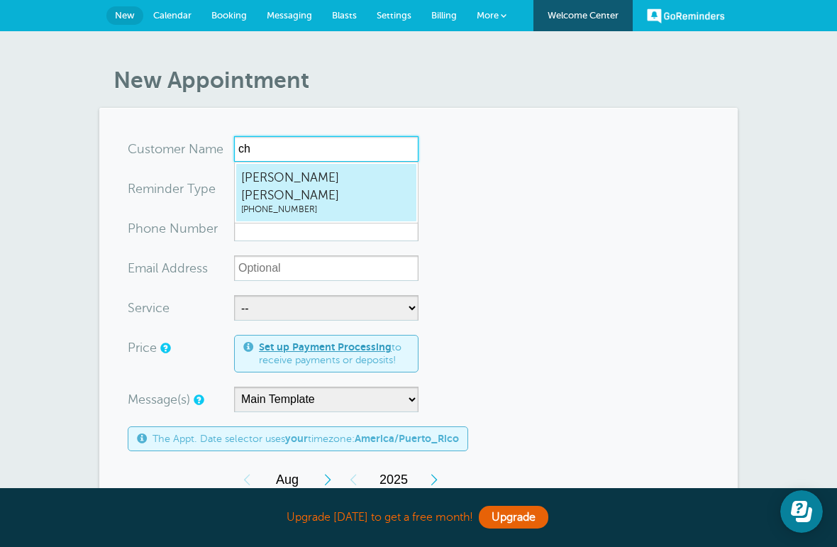
type input "c"
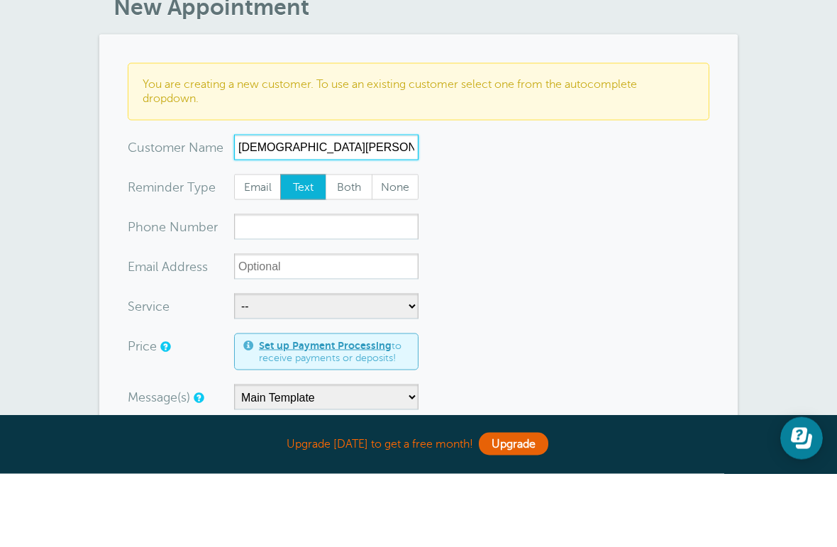
type input "[DEMOGRAPHIC_DATA][PERSON_NAME] [PERSON_NAME]"
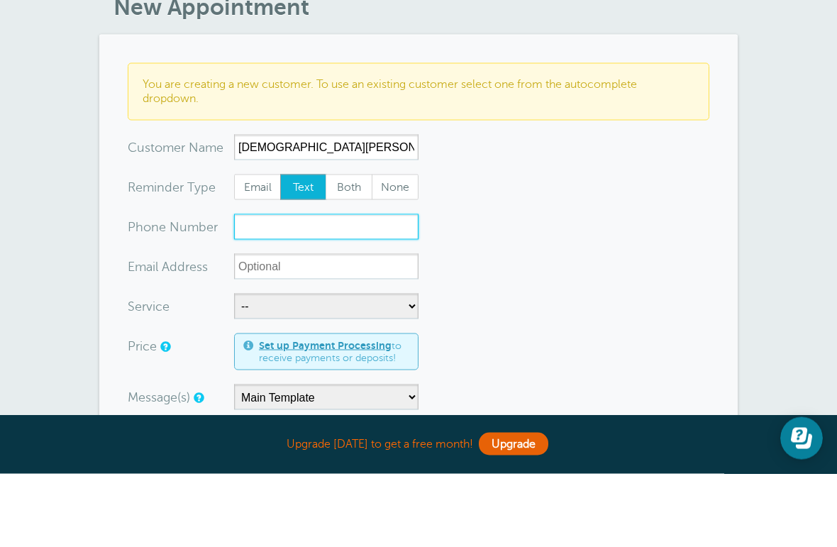
click at [360, 287] on input "xxx-no-autofill" at bounding box center [326, 300] width 184 height 26
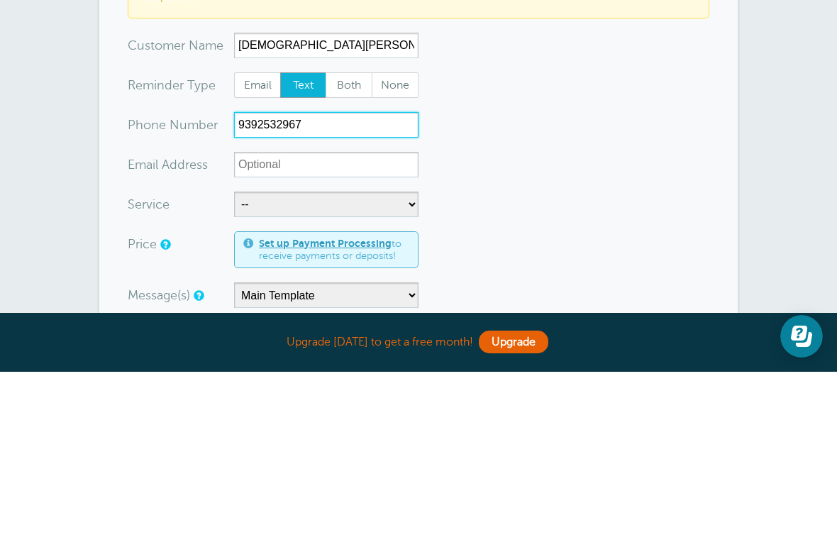
type input "9392532967"
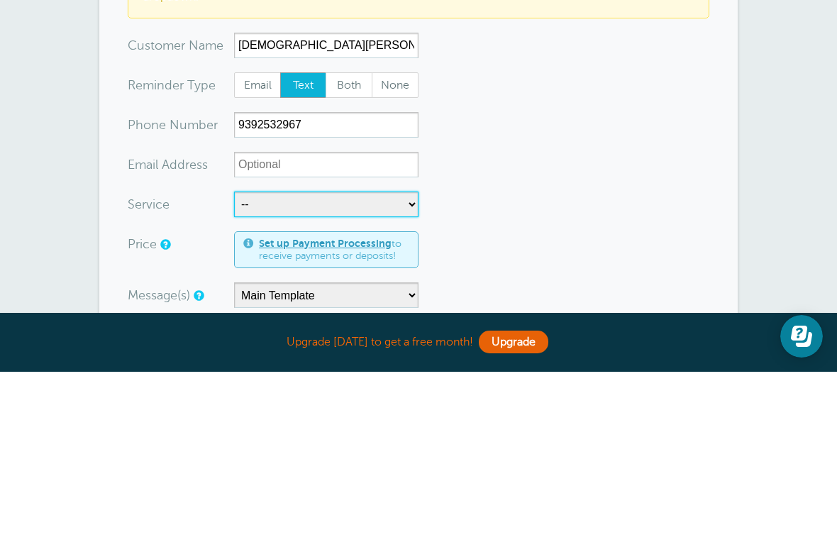
click at [374, 367] on select "-- Pre aprobación coop Las Piedras" at bounding box center [326, 380] width 184 height 26
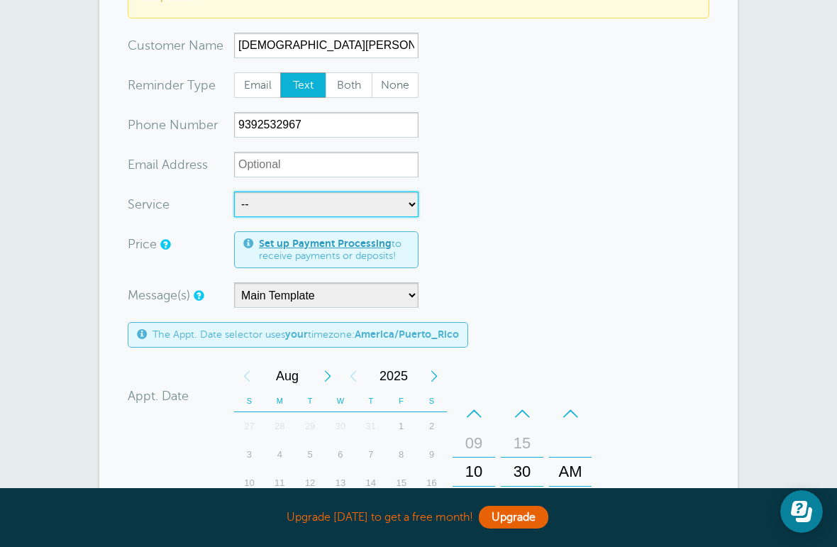
select select "28103"
select select "50"
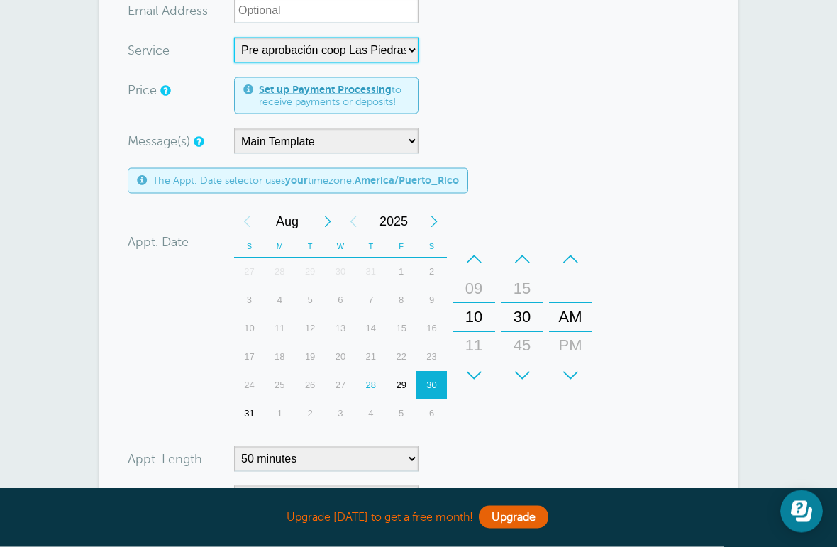
scroll to position [330, 0]
click at [711, 313] on section "You are creating a new customer. To use an existing customer select one from th…" at bounding box center [418, 232] width 638 height 908
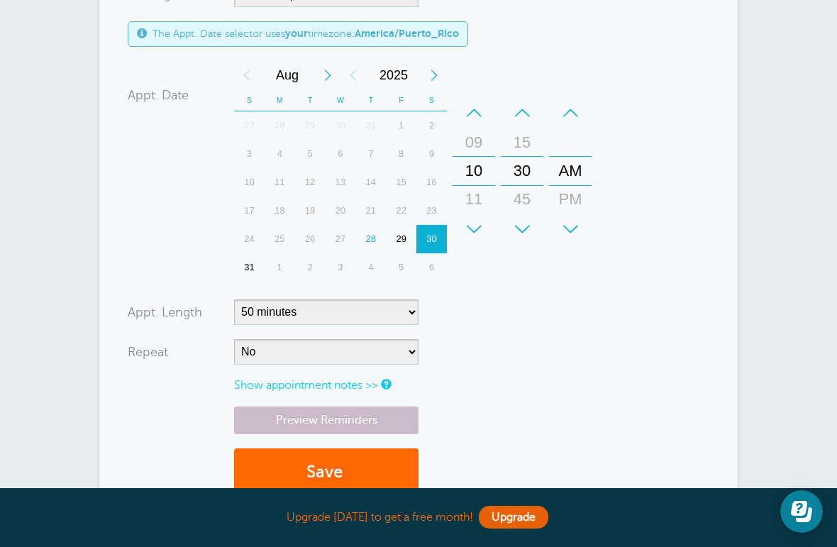
scroll to position [540, 0]
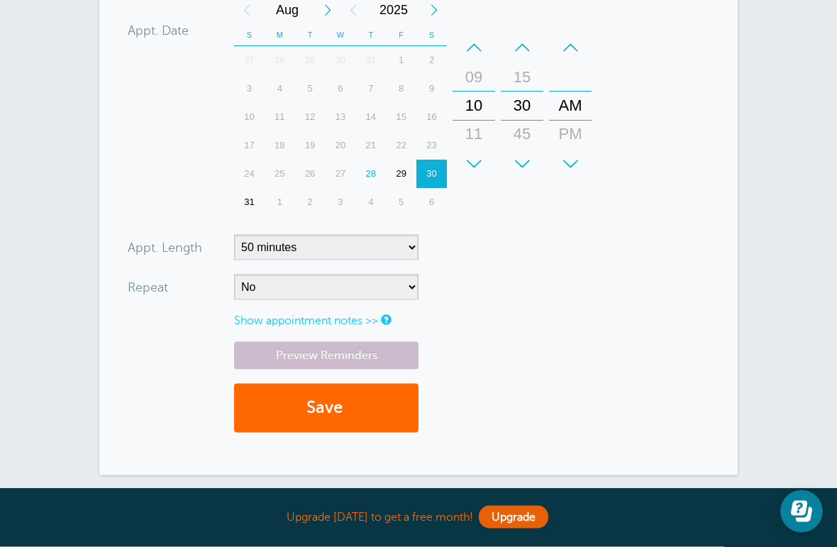
click at [354, 404] on button "Save" at bounding box center [326, 408] width 184 height 49
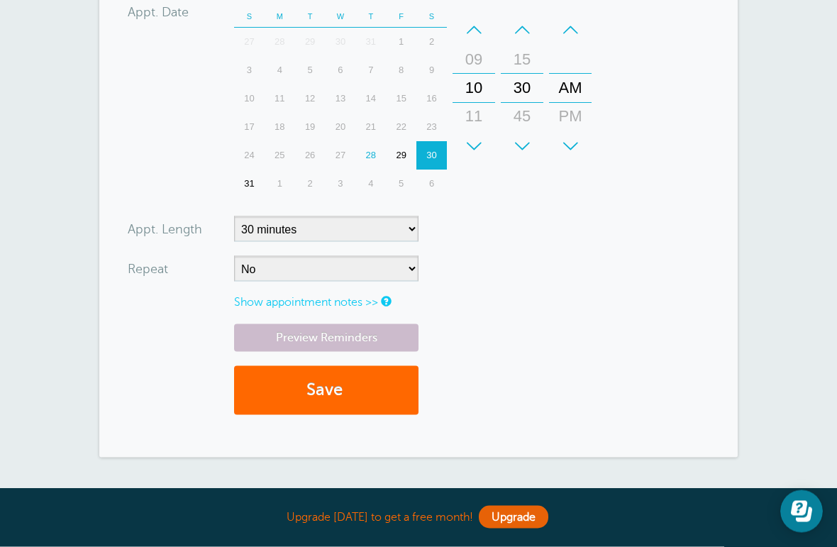
scroll to position [796, 0]
